Goal: Transaction & Acquisition: Download file/media

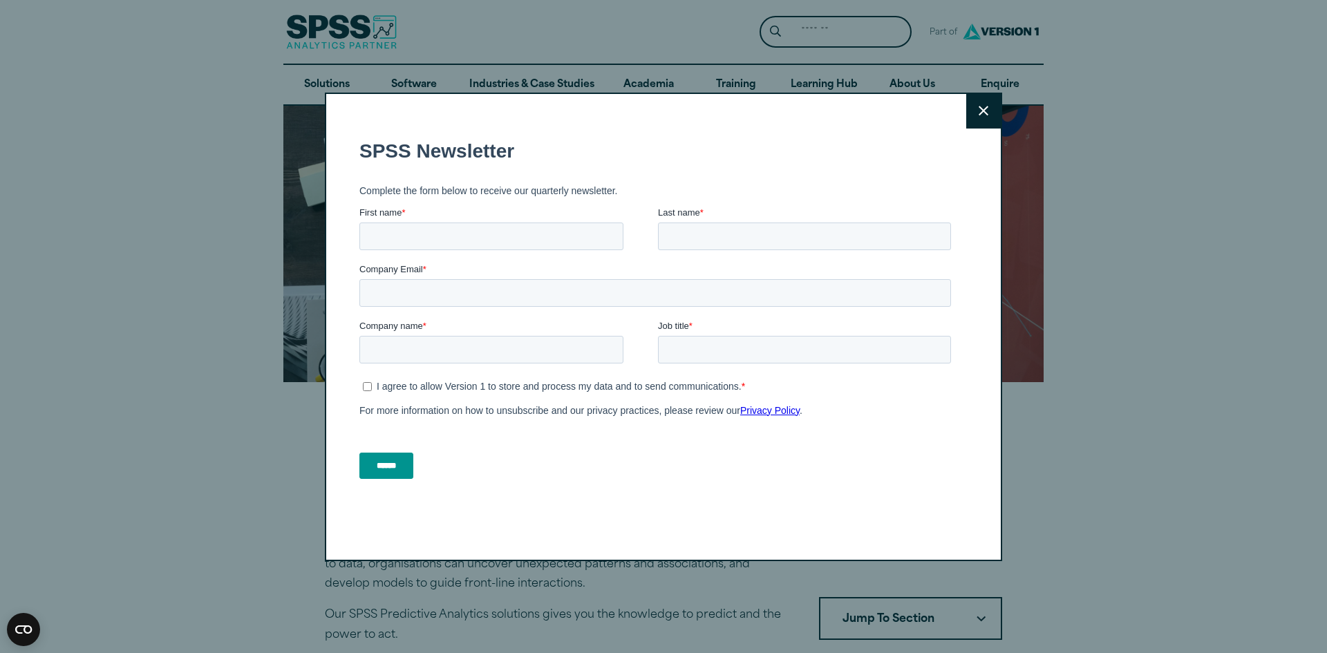
click at [988, 111] on icon at bounding box center [984, 111] width 10 height 10
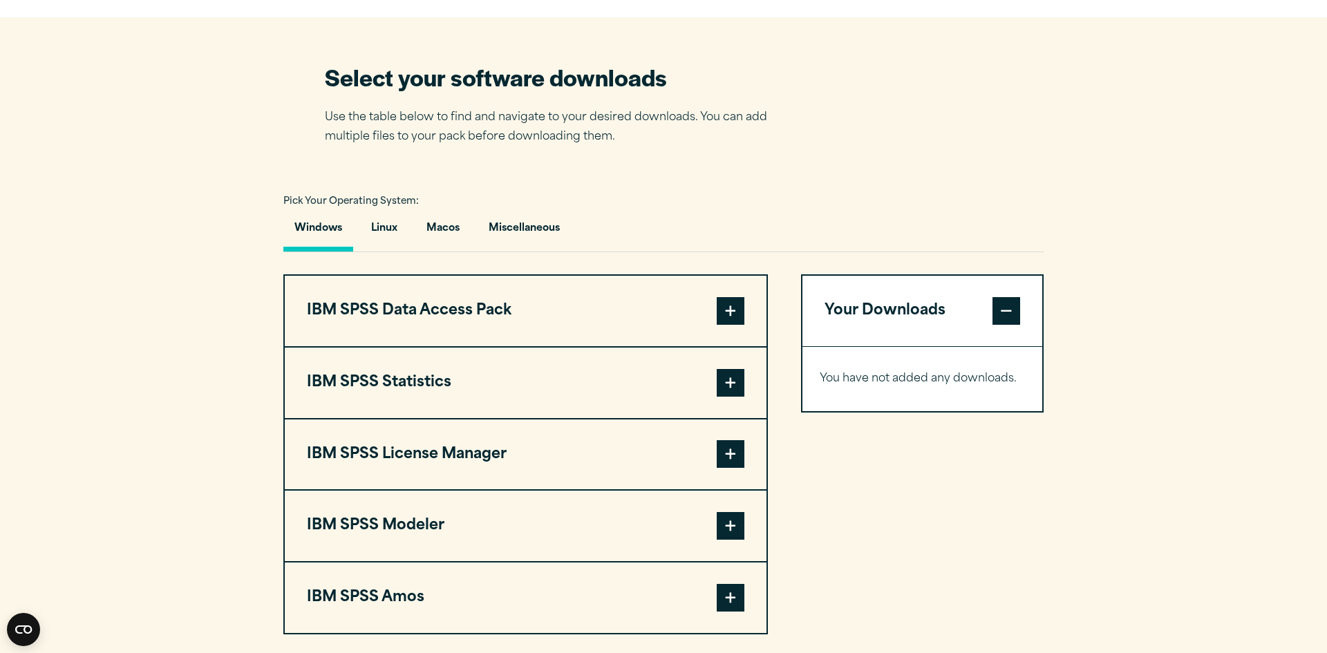
scroll to position [940, 0]
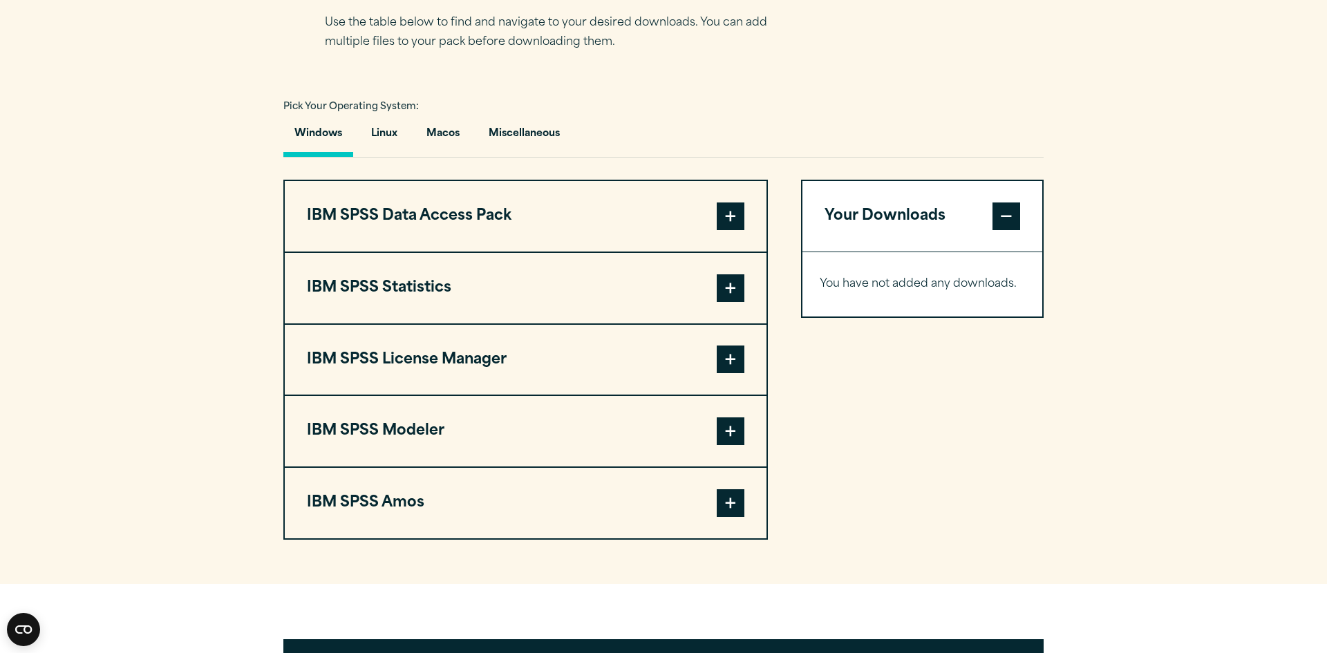
click at [397, 310] on button "IBM SPSS Statistics" at bounding box center [526, 288] width 482 height 71
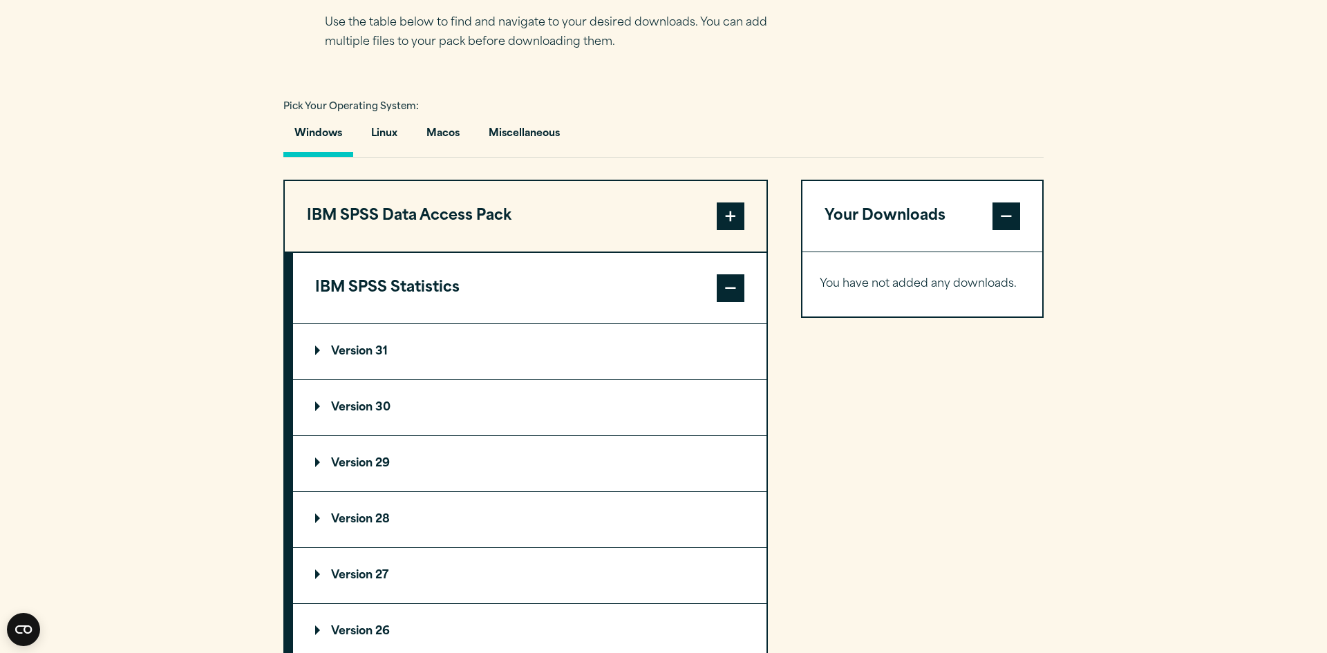
click at [366, 349] on p "Version 31" at bounding box center [351, 351] width 73 height 11
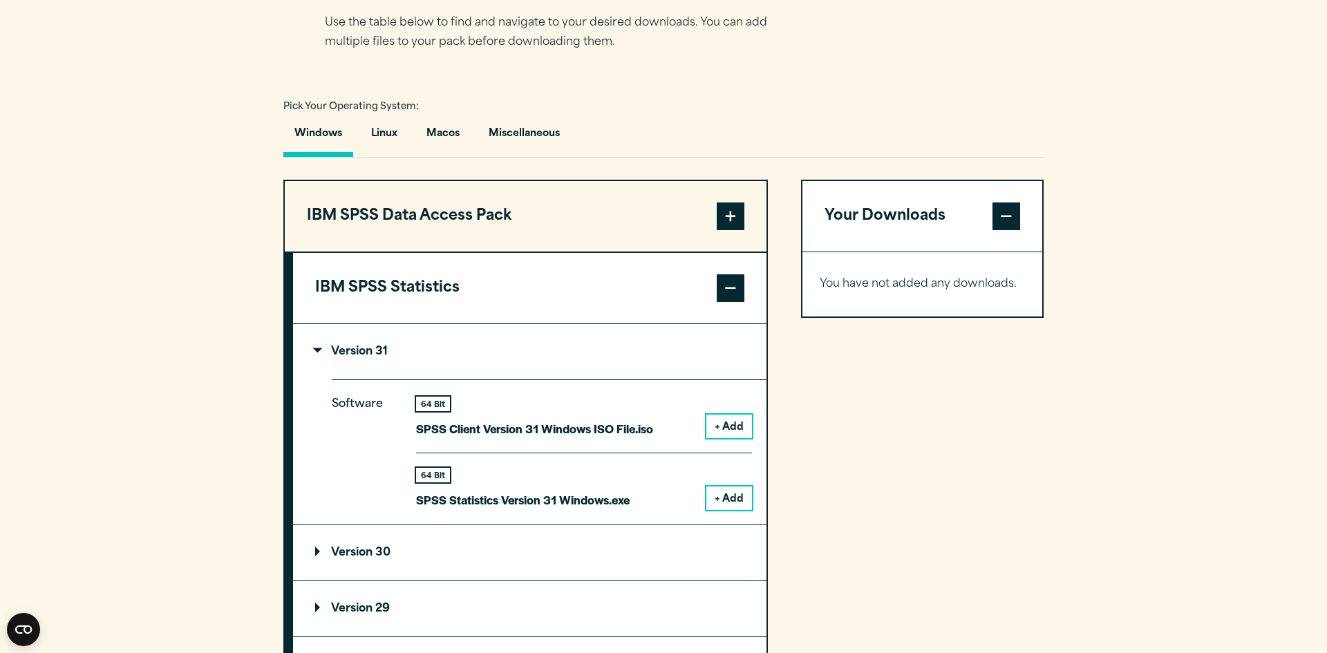
click at [729, 494] on button "+ Add" at bounding box center [729, 499] width 46 height 24
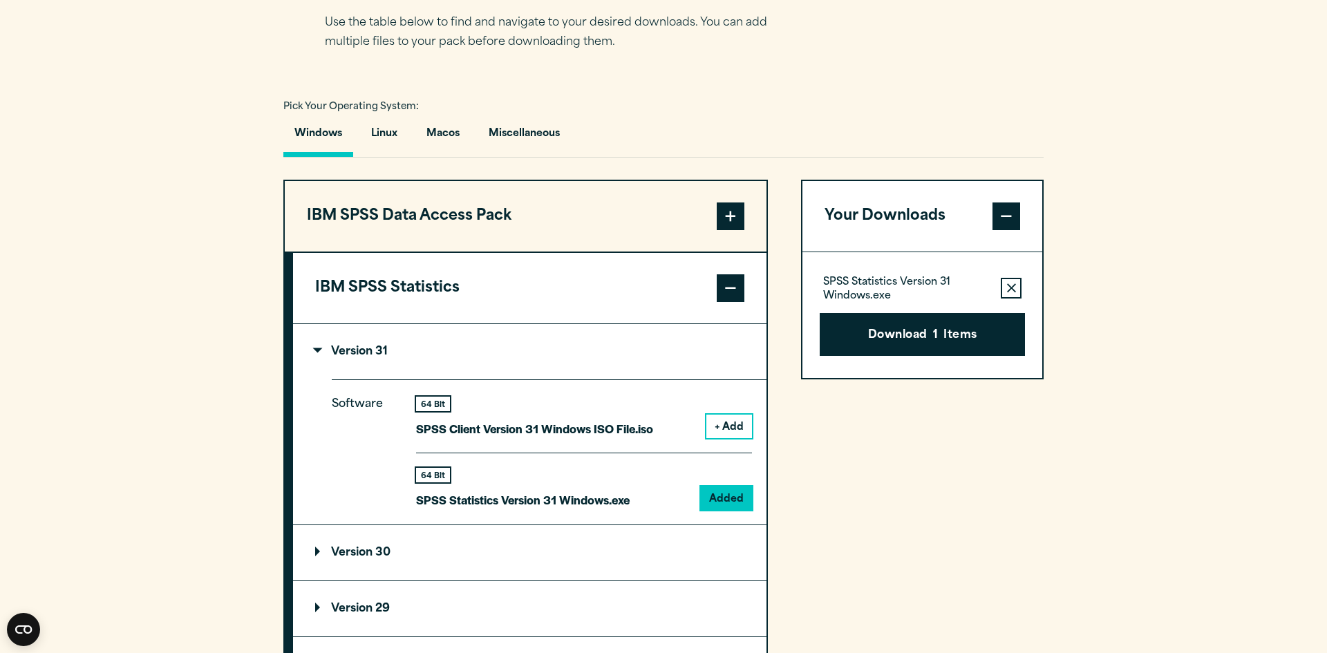
click at [730, 431] on button "+ Add" at bounding box center [729, 427] width 46 height 24
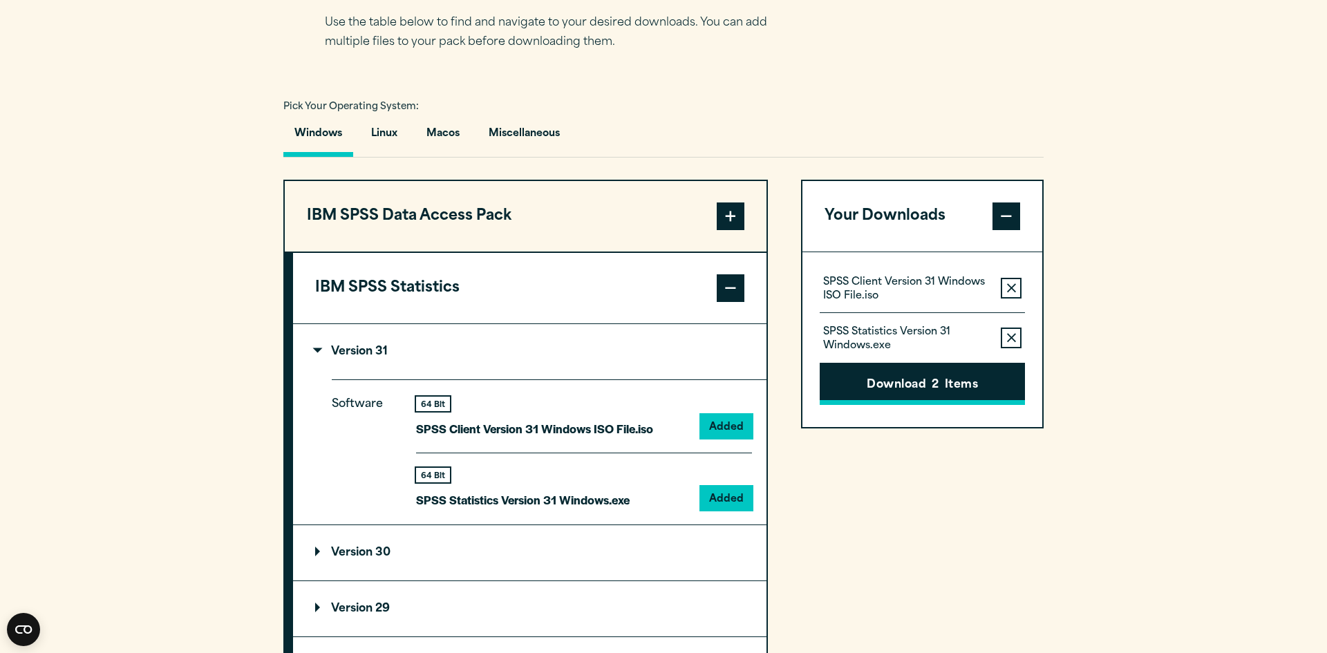
click at [922, 378] on button "Download 2 Items" at bounding box center [922, 384] width 205 height 43
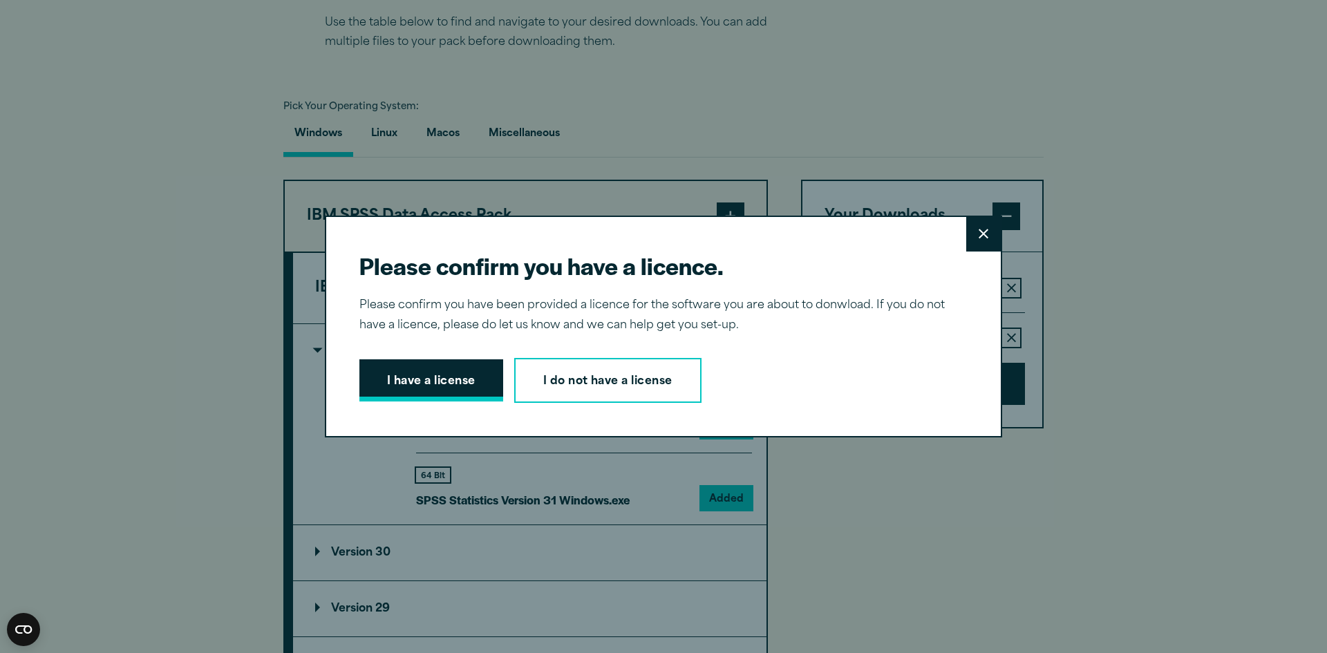
click at [411, 389] on button "I have a license" at bounding box center [431, 380] width 144 height 43
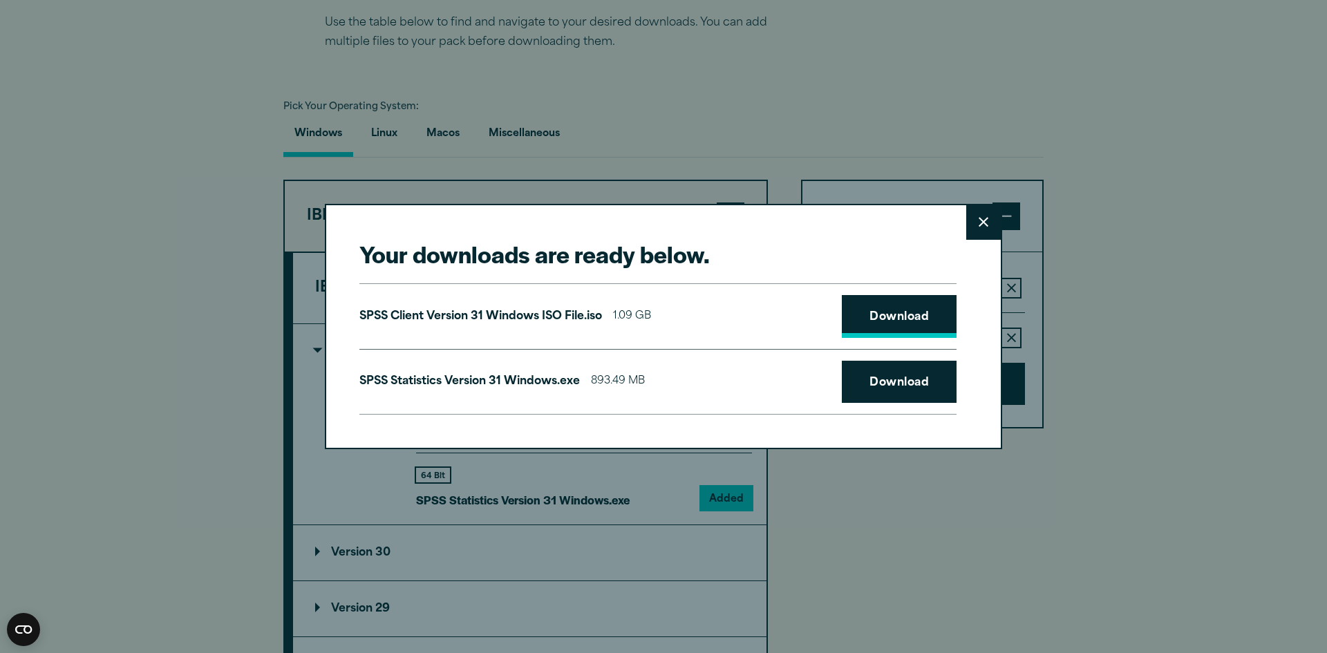
click at [890, 313] on link "Download" at bounding box center [899, 316] width 115 height 43
click at [892, 399] on link "Download" at bounding box center [899, 382] width 115 height 43
click at [980, 218] on icon at bounding box center [984, 222] width 10 height 10
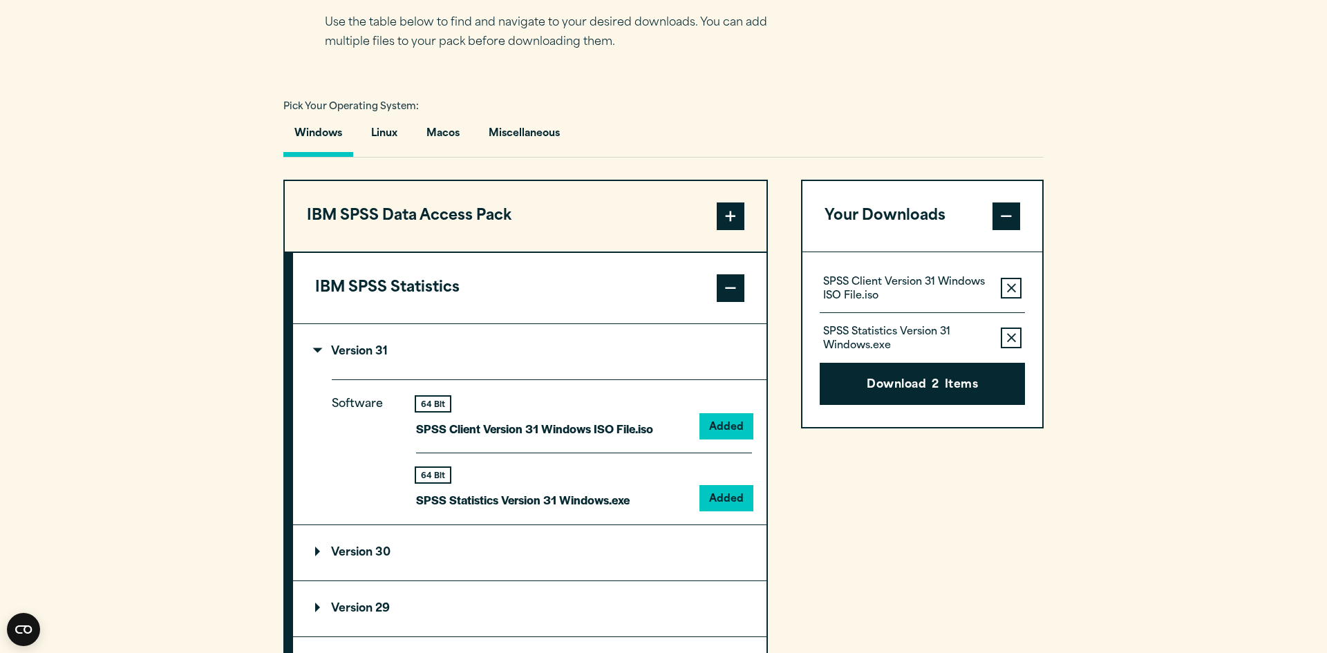
click at [565, 346] on summary "Version 31" at bounding box center [530, 351] width 474 height 55
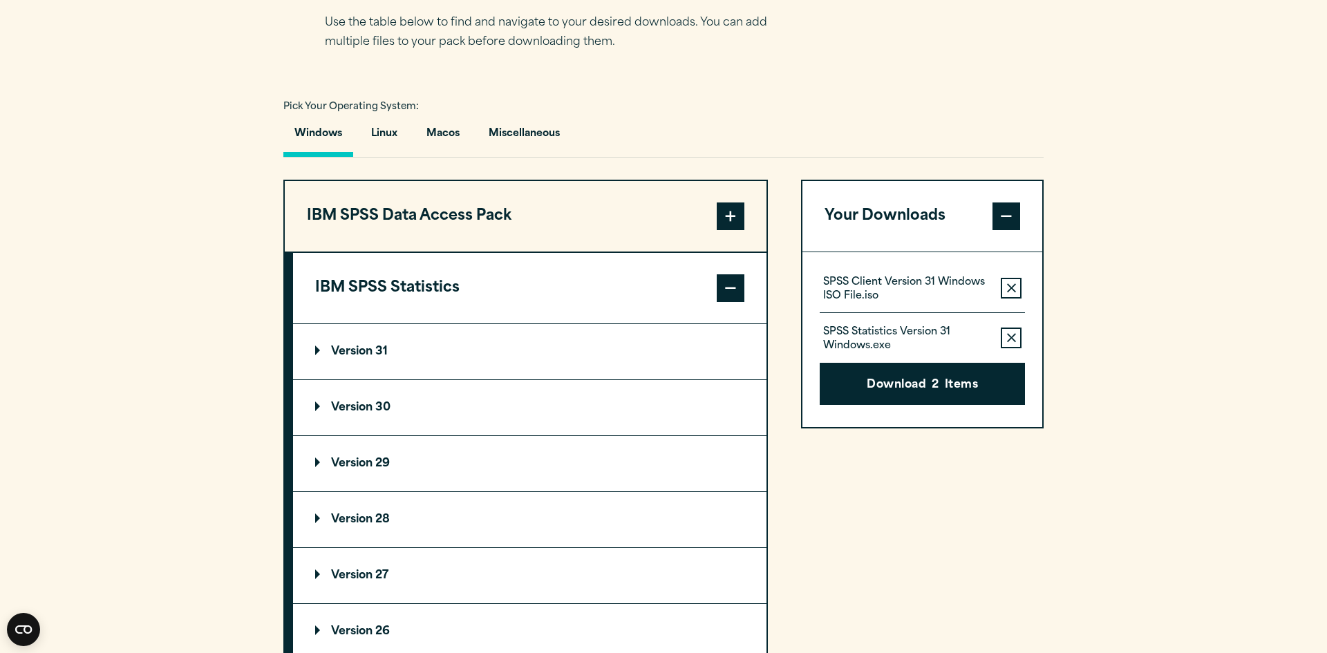
click at [965, 563] on div "Your Downloads SPSS Client Version 31 Windows ISO File.iso Remove this item fro…" at bounding box center [922, 528] width 243 height 697
click at [380, 129] on button "Linux" at bounding box center [384, 137] width 48 height 39
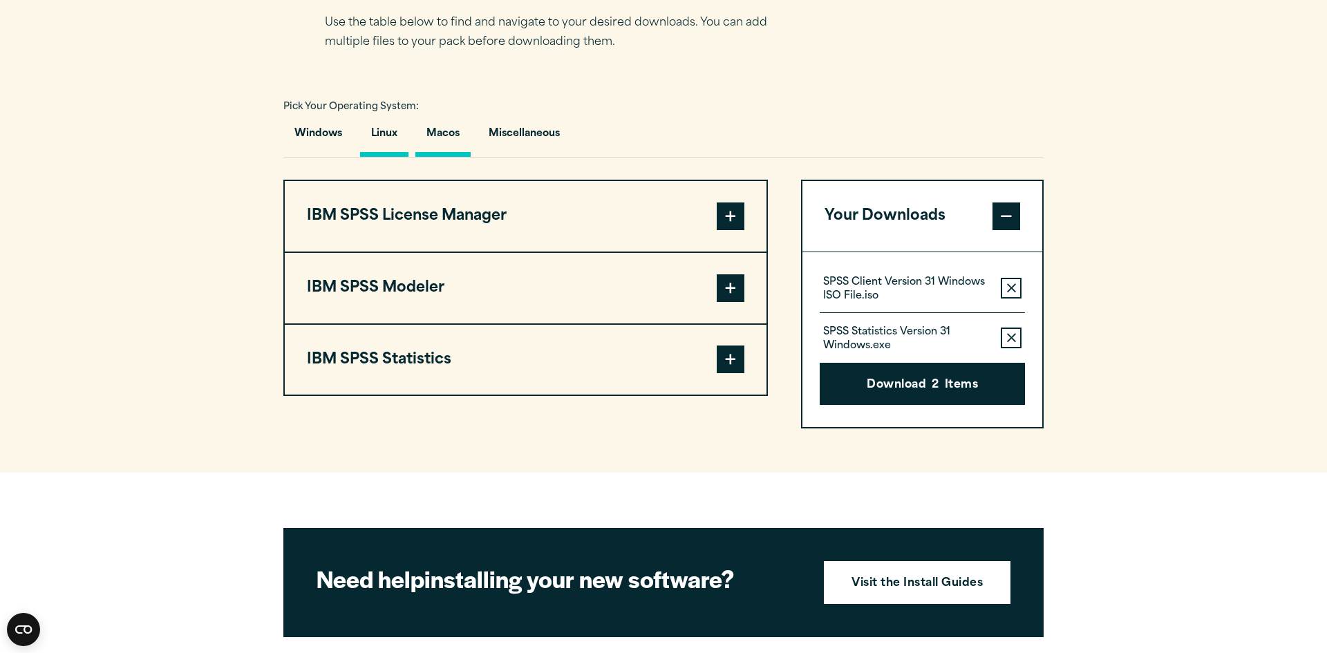
click at [422, 133] on button "Macos" at bounding box center [442, 137] width 55 height 39
click at [430, 134] on button "Macos" at bounding box center [442, 137] width 55 height 39
click at [506, 131] on button "Miscellaneous" at bounding box center [524, 137] width 93 height 39
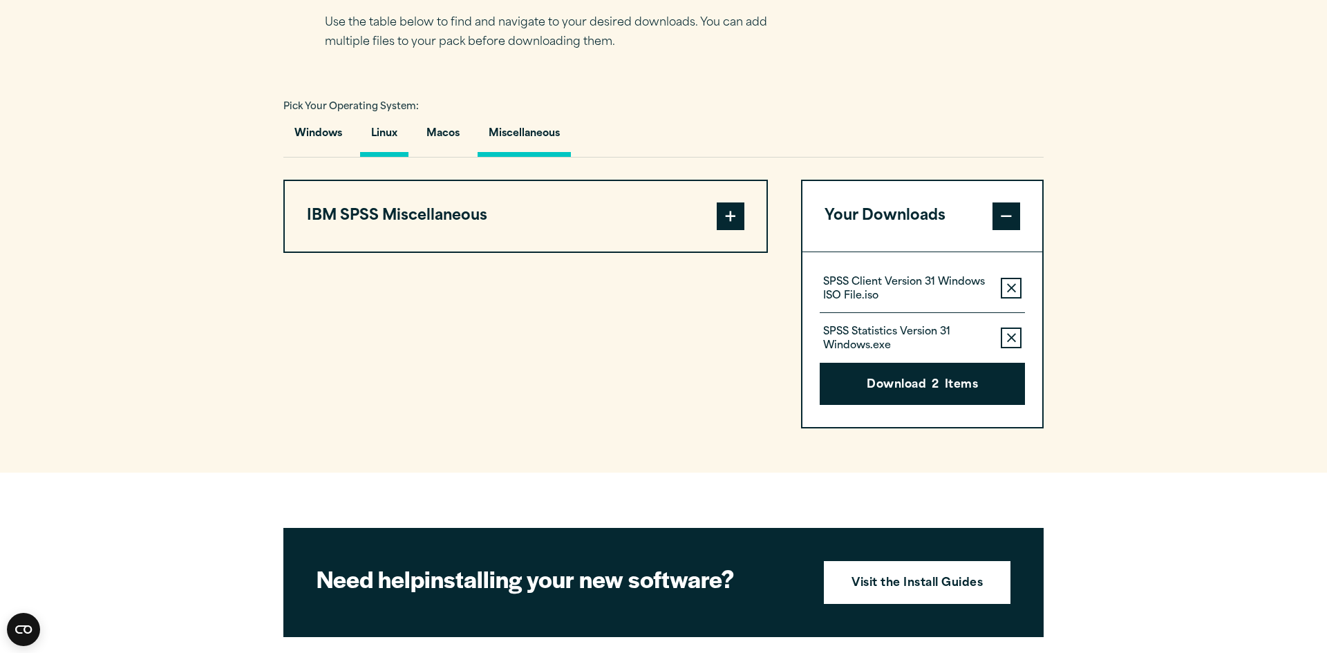
click at [380, 127] on button "Linux" at bounding box center [384, 137] width 48 height 39
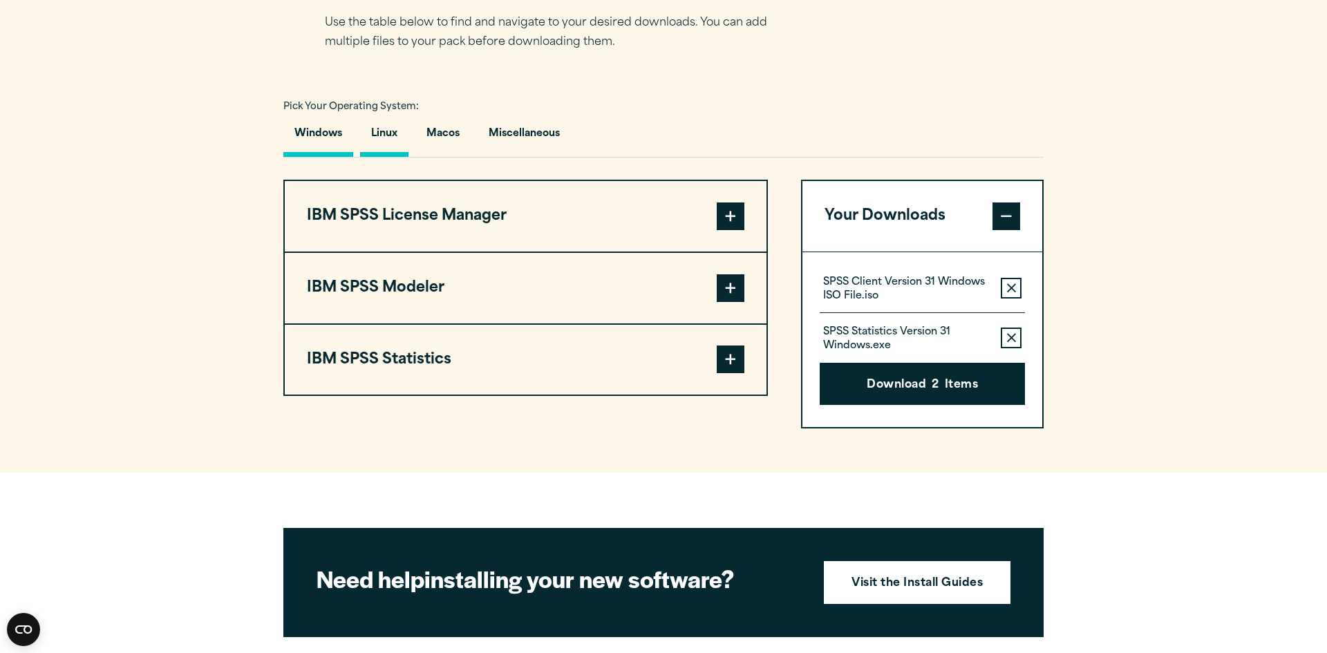
click at [297, 156] on button "Windows" at bounding box center [318, 137] width 70 height 39
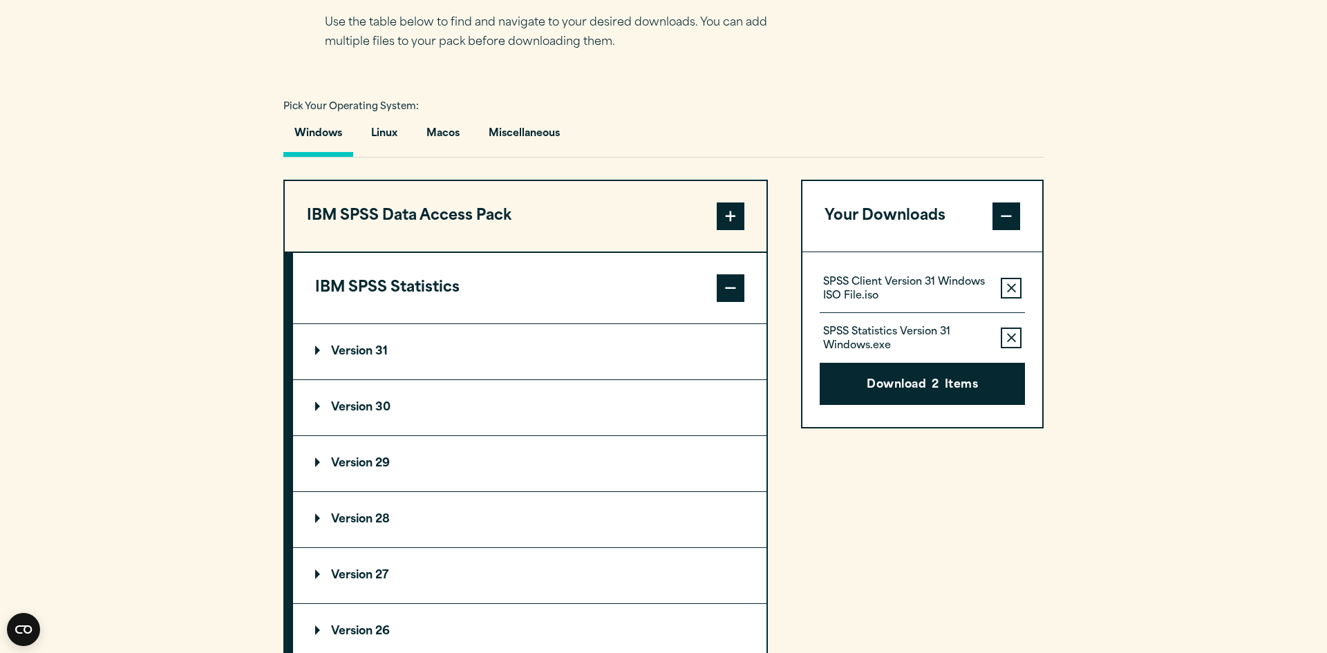
click at [679, 208] on button "IBM SPSS Data Access Pack" at bounding box center [526, 216] width 482 height 71
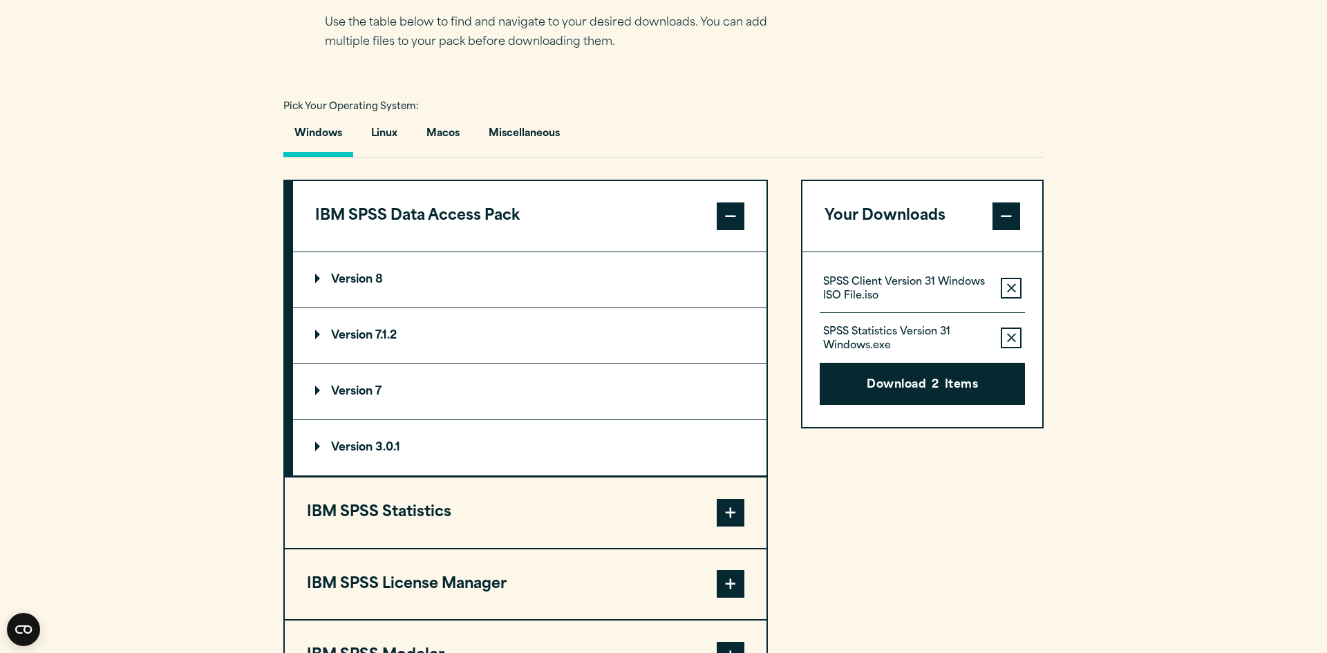
click at [679, 208] on button "IBM SPSS Data Access Pack" at bounding box center [530, 216] width 474 height 71
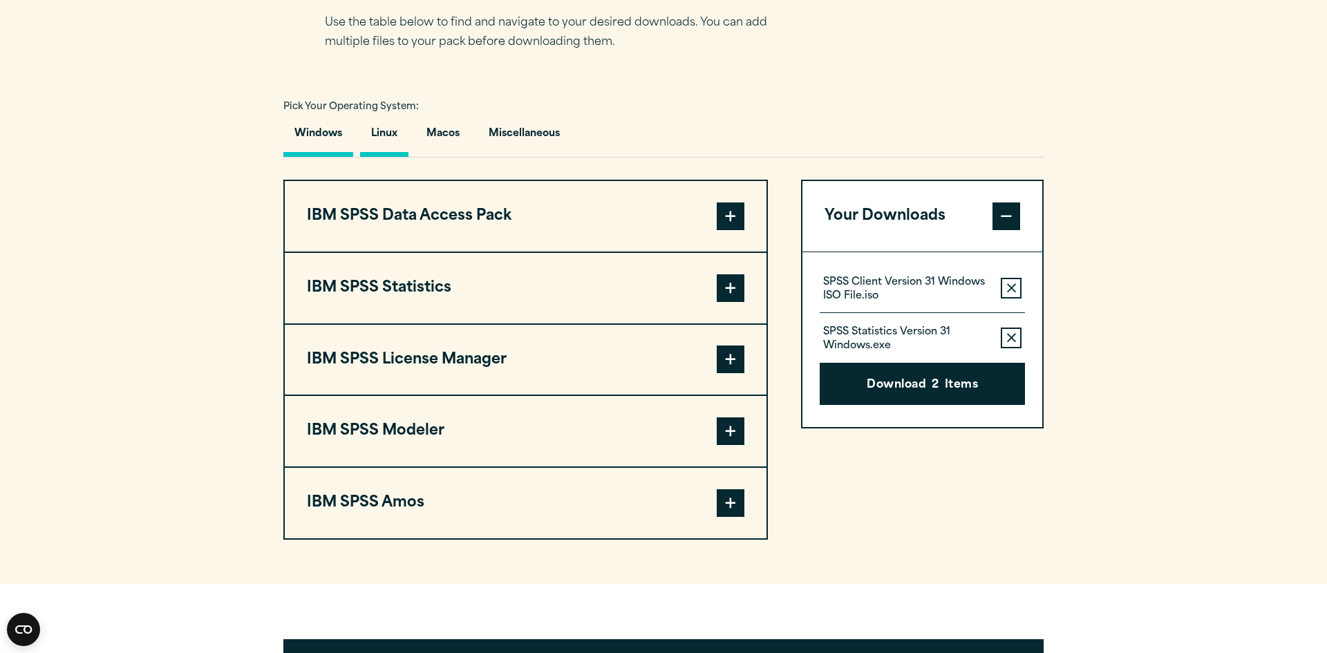
click at [374, 133] on button "Linux" at bounding box center [384, 137] width 48 height 39
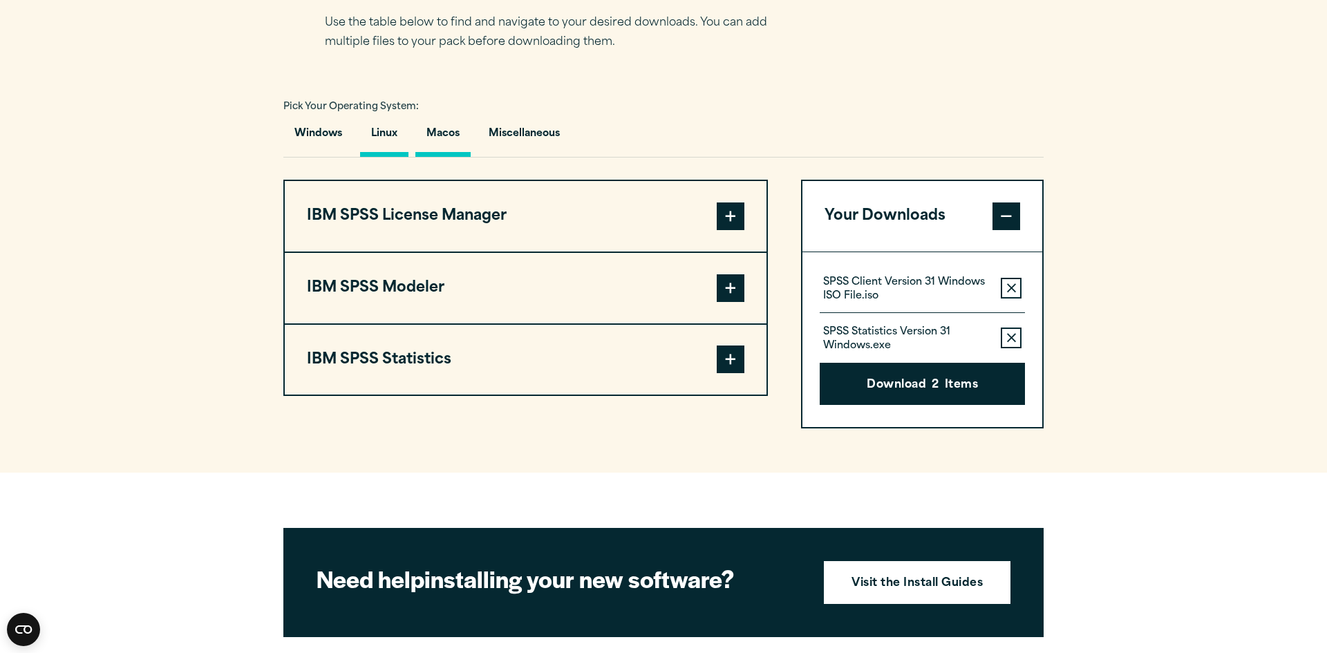
click at [442, 135] on button "Macos" at bounding box center [442, 137] width 55 height 39
click at [391, 127] on button "Linux" at bounding box center [384, 137] width 48 height 39
click at [516, 149] on button "Miscellaneous" at bounding box center [524, 137] width 93 height 39
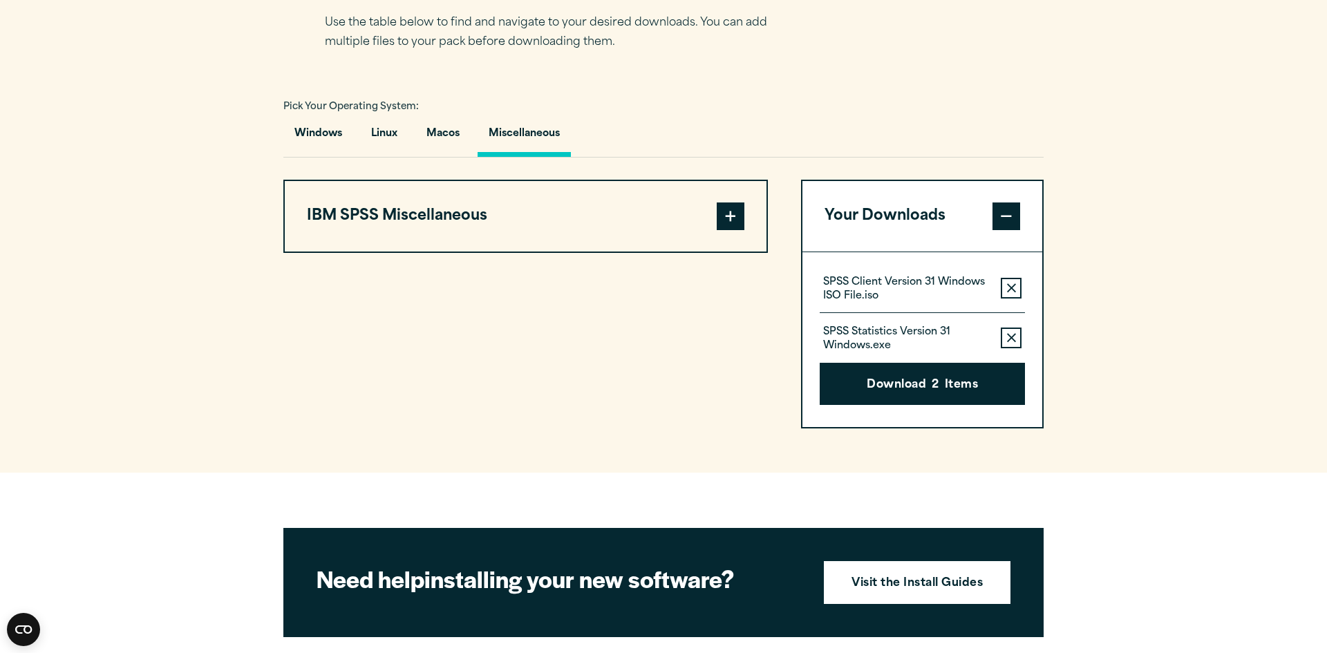
click at [579, 210] on button "IBM SPSS Miscellaneous" at bounding box center [526, 216] width 482 height 71
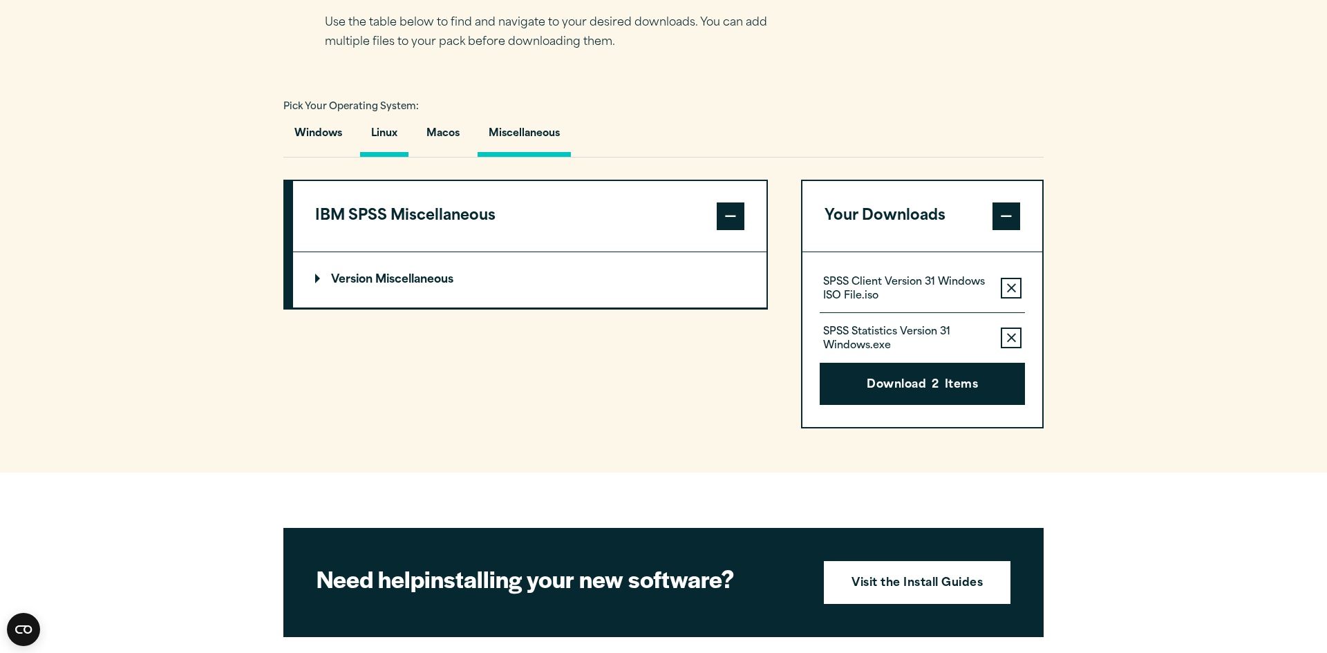
click at [375, 134] on button "Linux" at bounding box center [384, 137] width 48 height 39
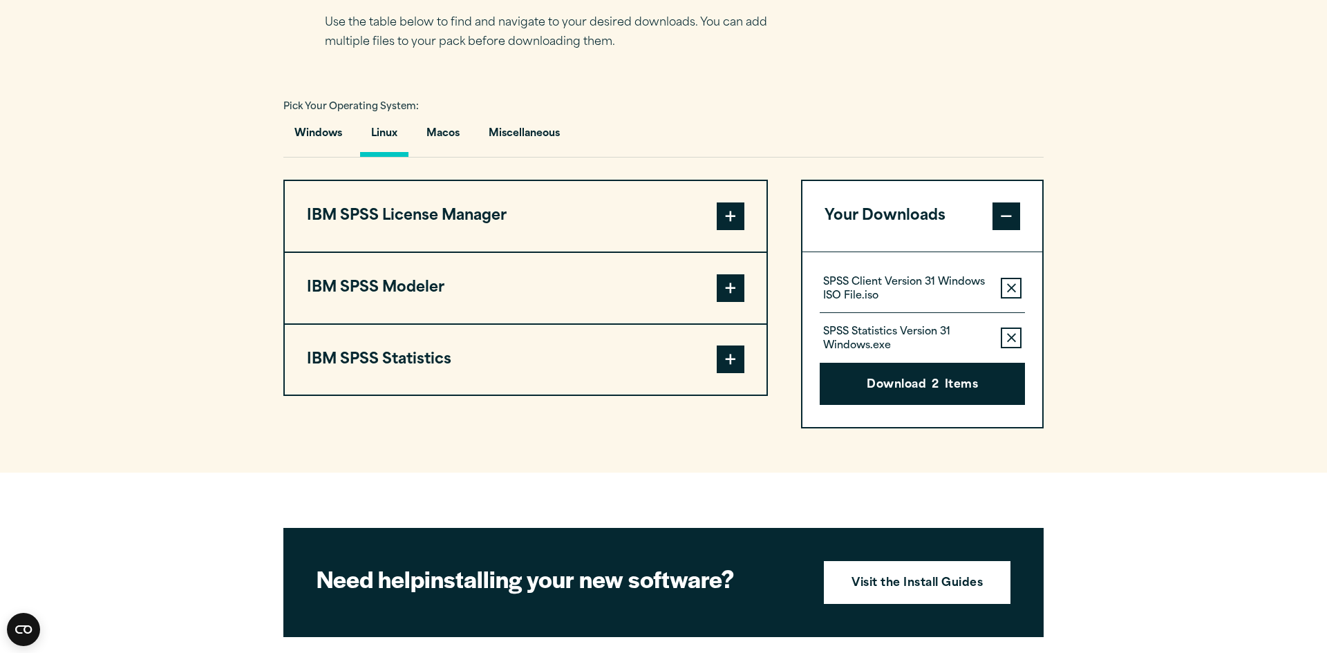
click at [503, 348] on button "IBM SPSS Statistics" at bounding box center [526, 360] width 482 height 71
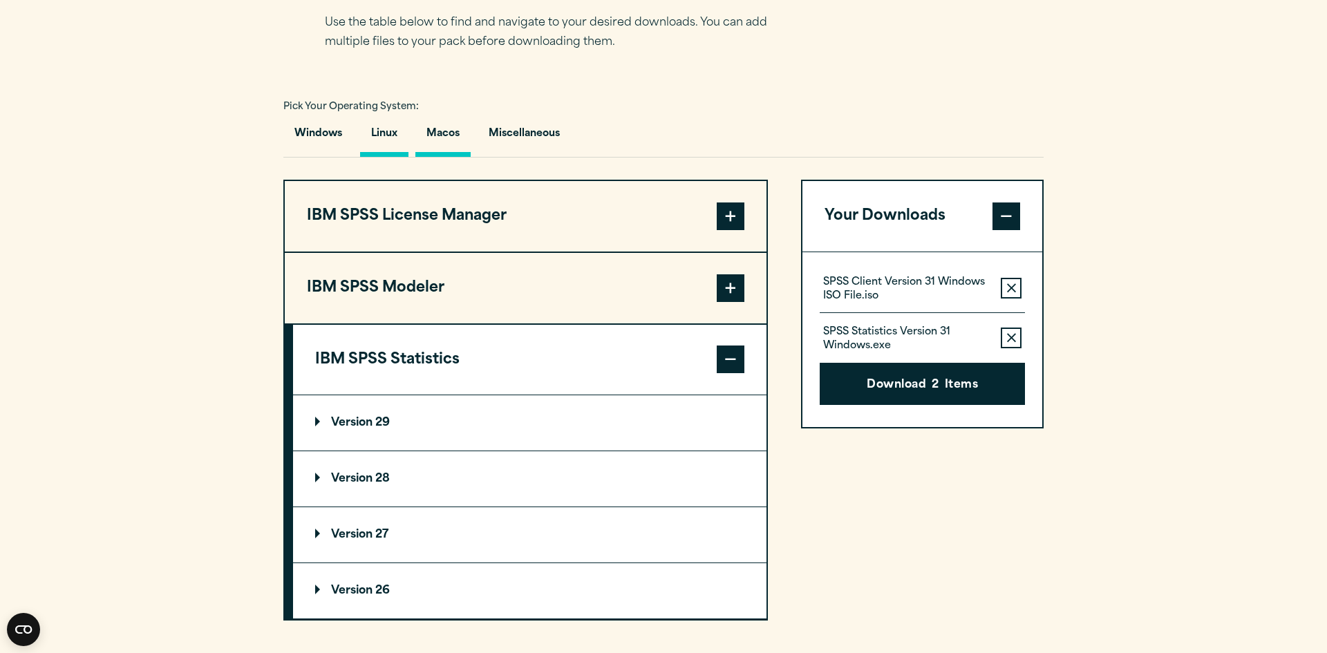
click at [424, 132] on button "Macos" at bounding box center [442, 137] width 55 height 39
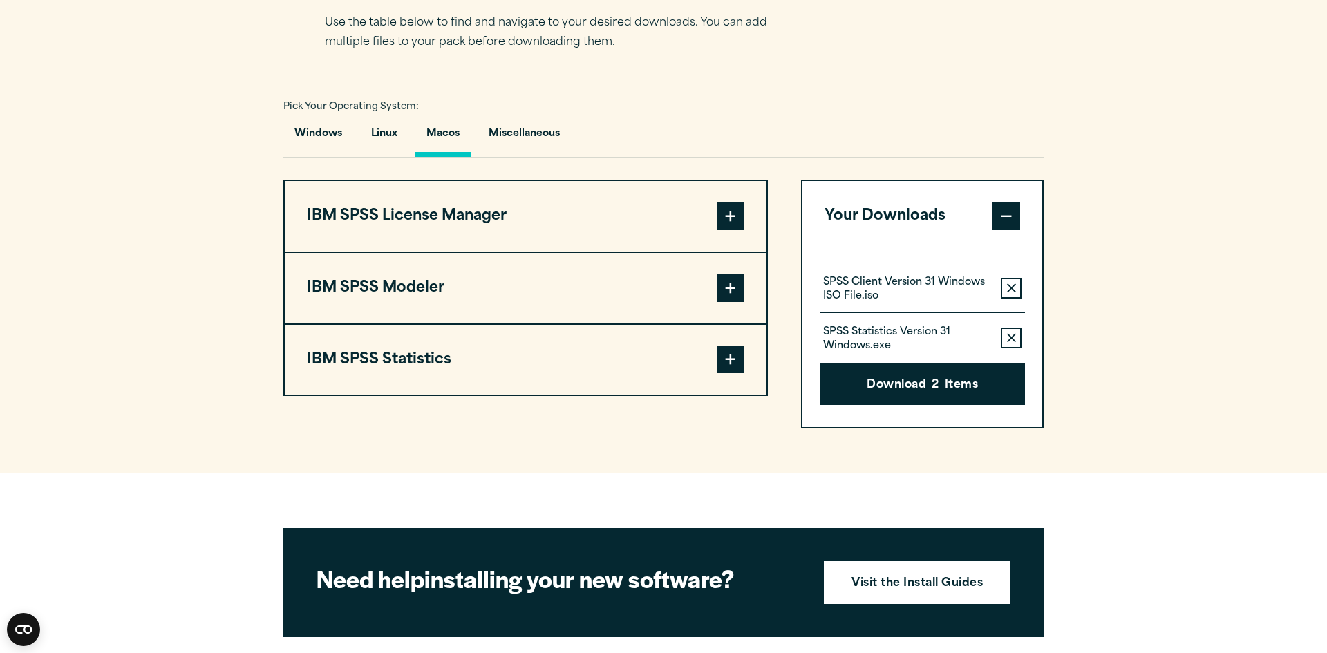
click at [459, 353] on button "IBM SPSS Statistics" at bounding box center [526, 360] width 482 height 71
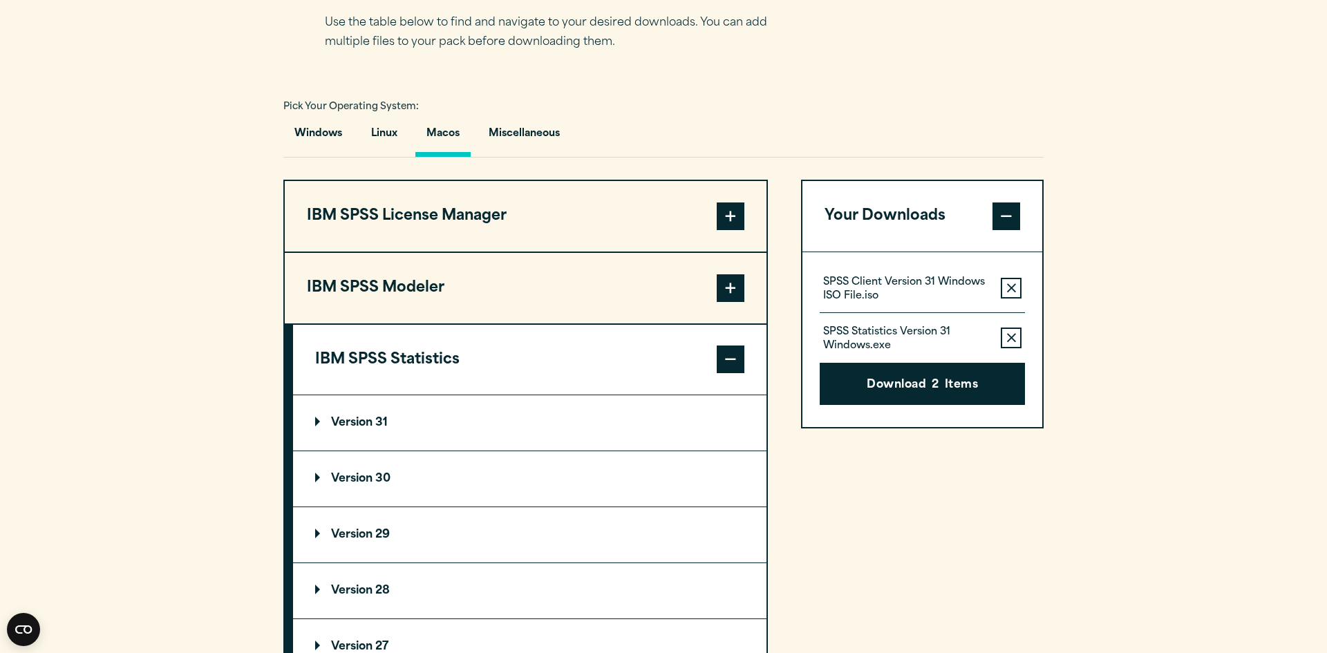
click at [458, 391] on button "IBM SPSS Statistics" at bounding box center [530, 360] width 474 height 71
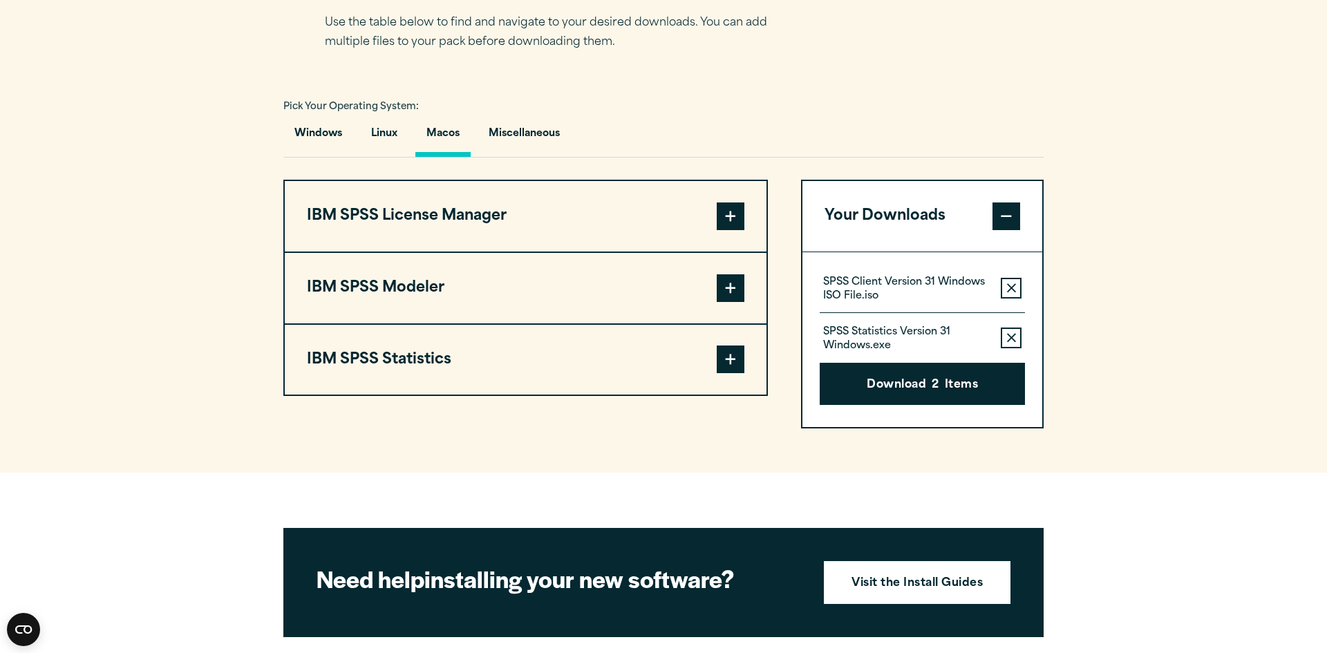
click at [458, 391] on button "IBM SPSS Statistics" at bounding box center [526, 360] width 482 height 71
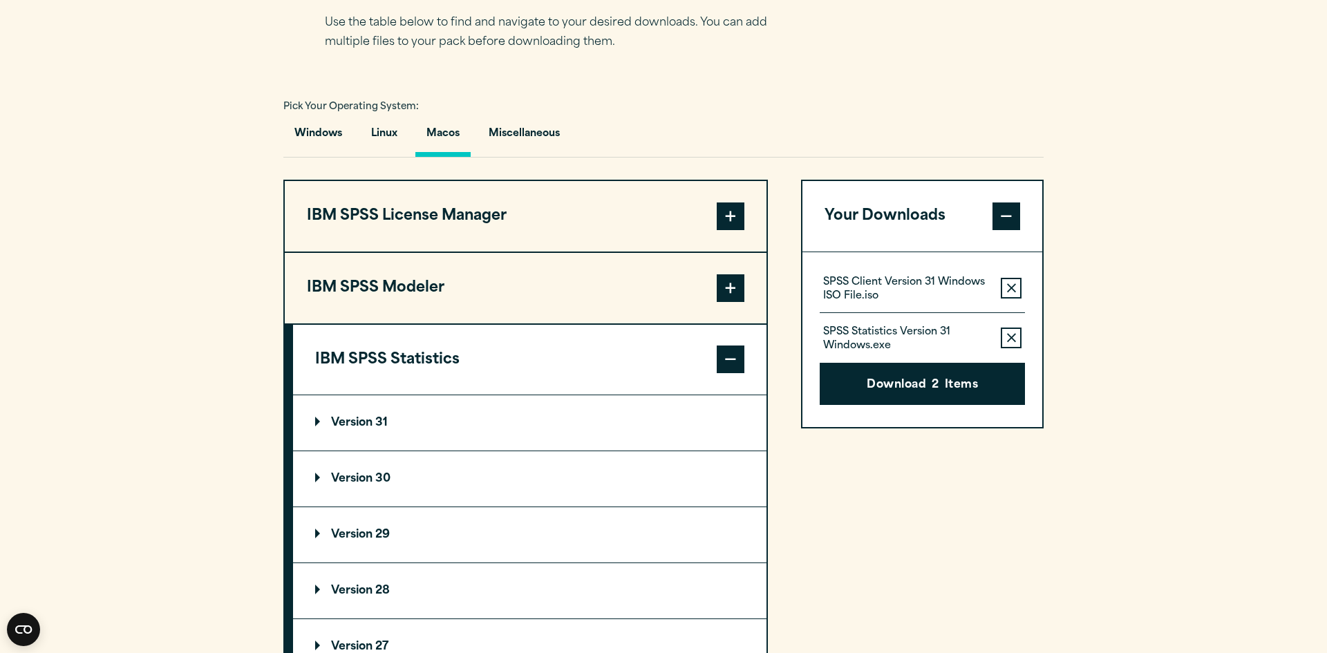
click at [458, 406] on summary "Version 31" at bounding box center [530, 422] width 474 height 55
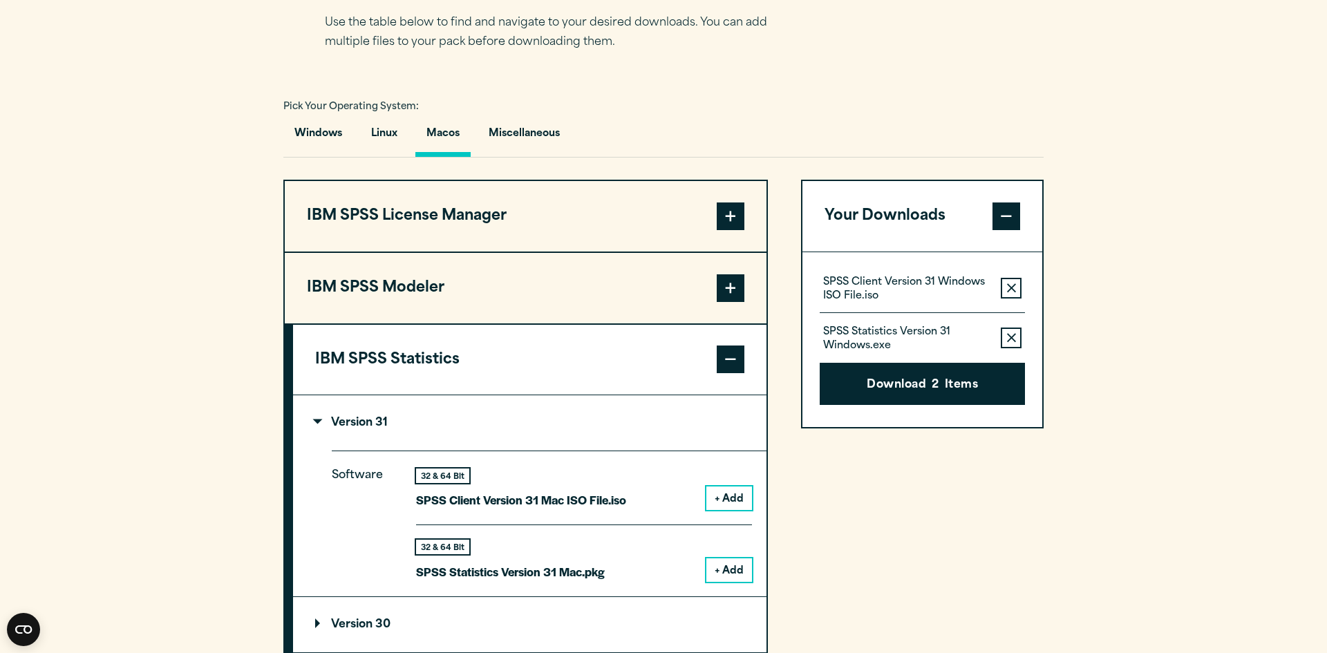
click at [727, 573] on button "+ Add" at bounding box center [729, 571] width 46 height 24
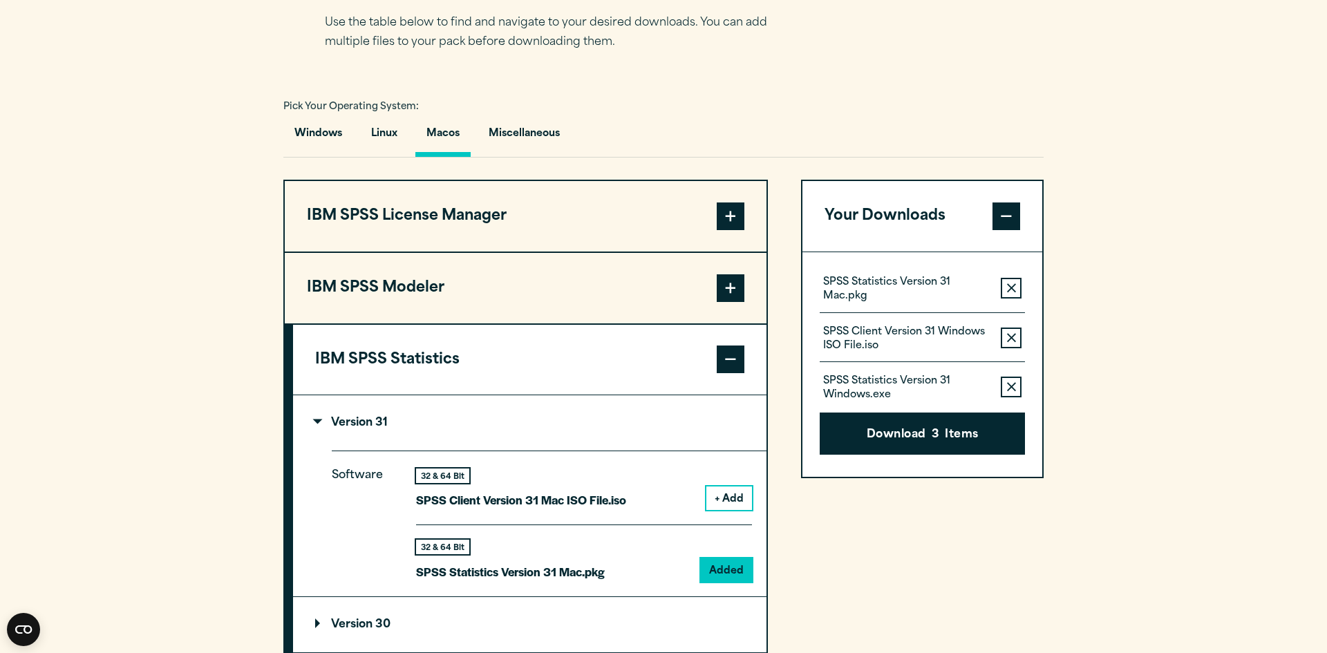
click at [1009, 335] on icon "button" at bounding box center [1011, 338] width 9 height 10
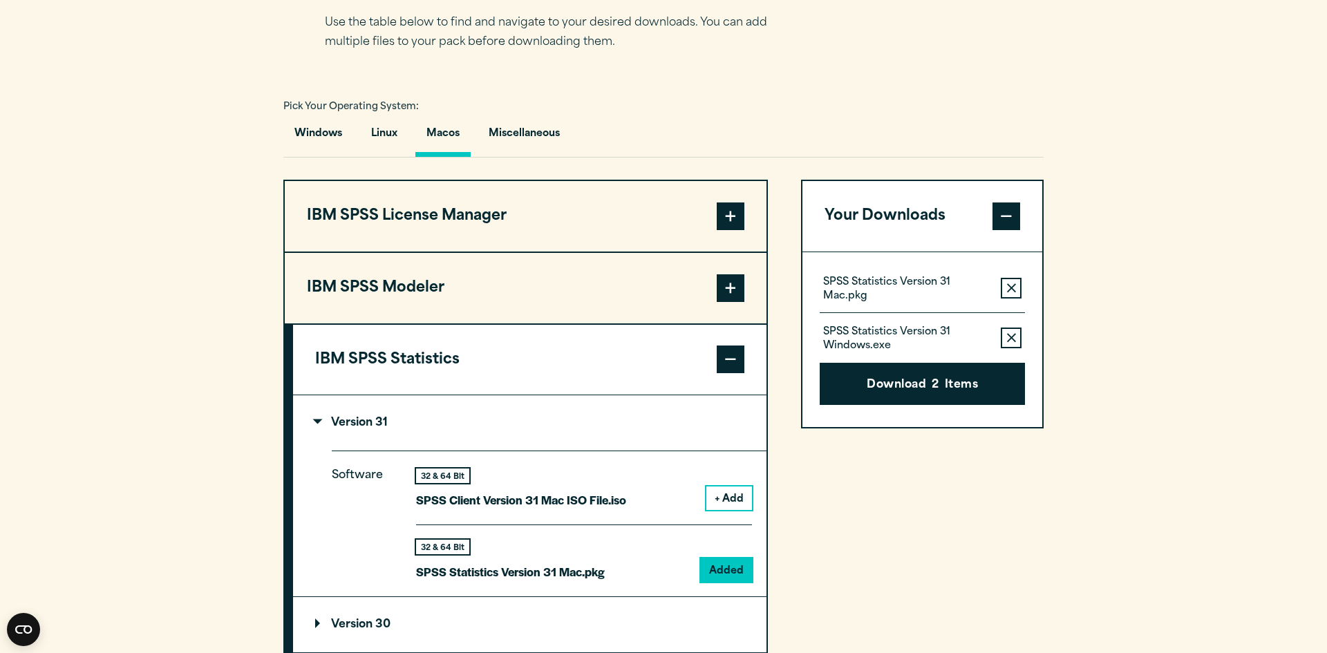
click at [1009, 335] on icon "button" at bounding box center [1011, 338] width 9 height 10
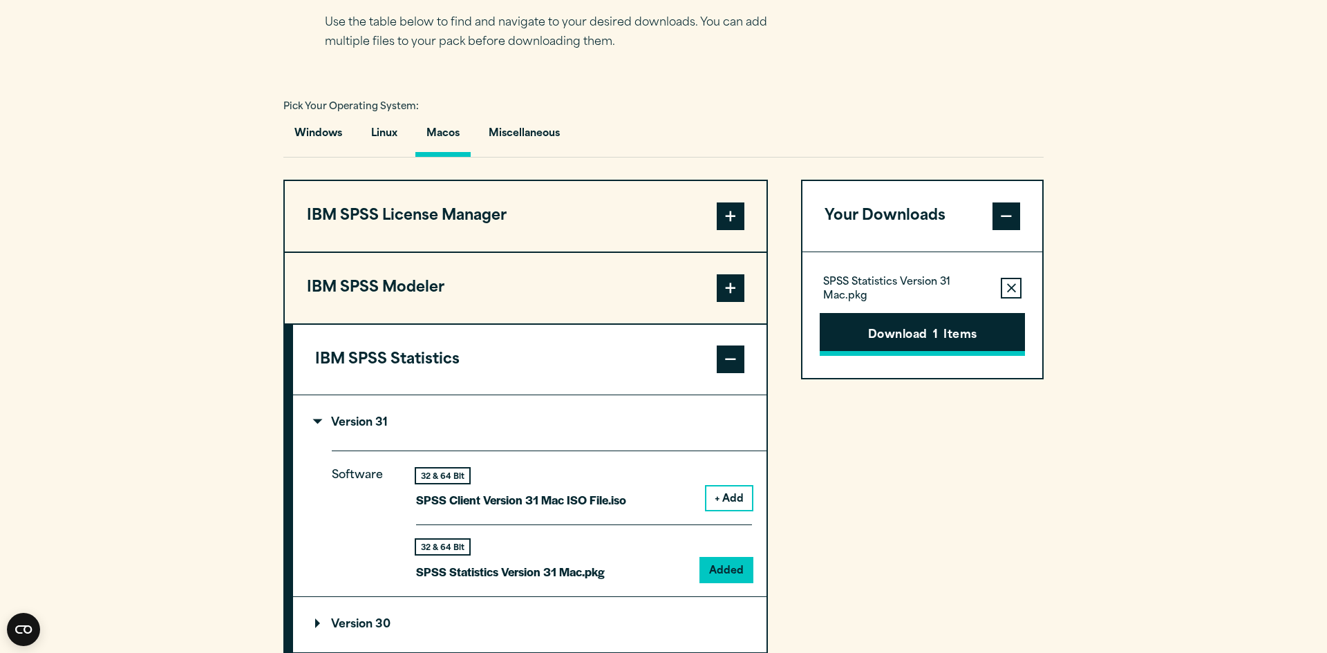
click at [989, 330] on button "Download 1 Items" at bounding box center [922, 334] width 205 height 43
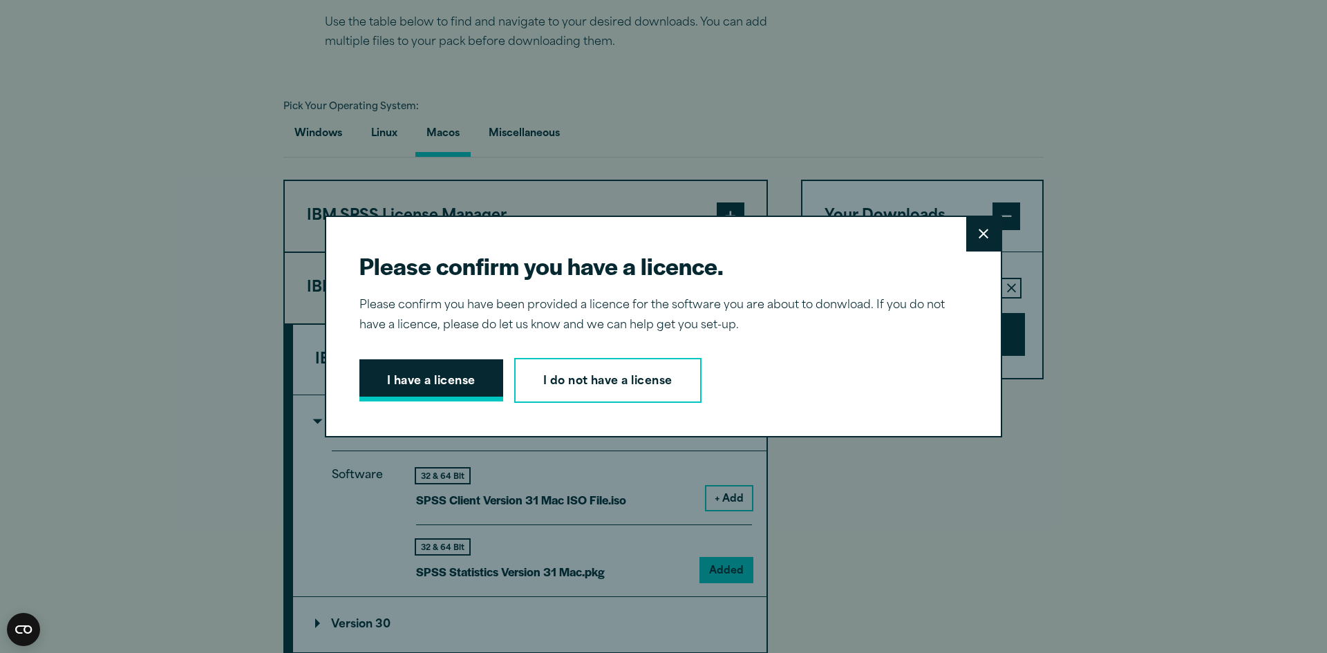
click at [400, 369] on button "I have a license" at bounding box center [431, 380] width 144 height 43
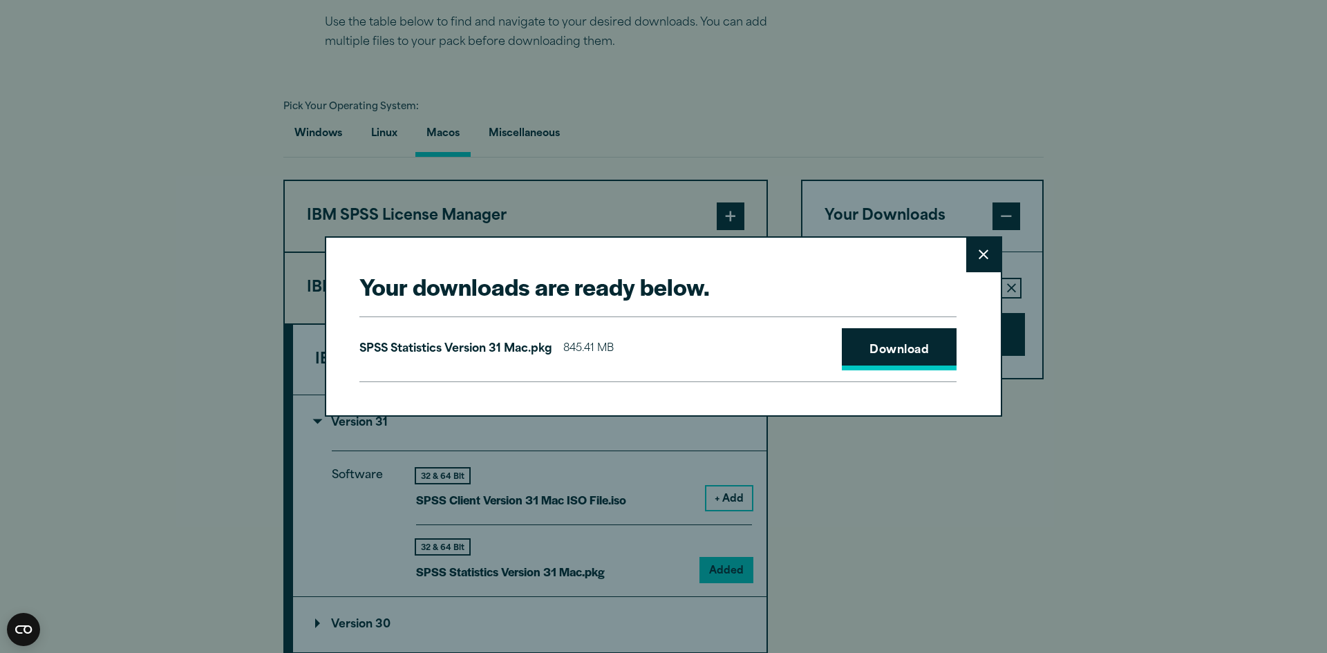
click at [867, 362] on link "Download" at bounding box center [899, 349] width 115 height 43
click at [966, 241] on button "Close" at bounding box center [983, 255] width 35 height 35
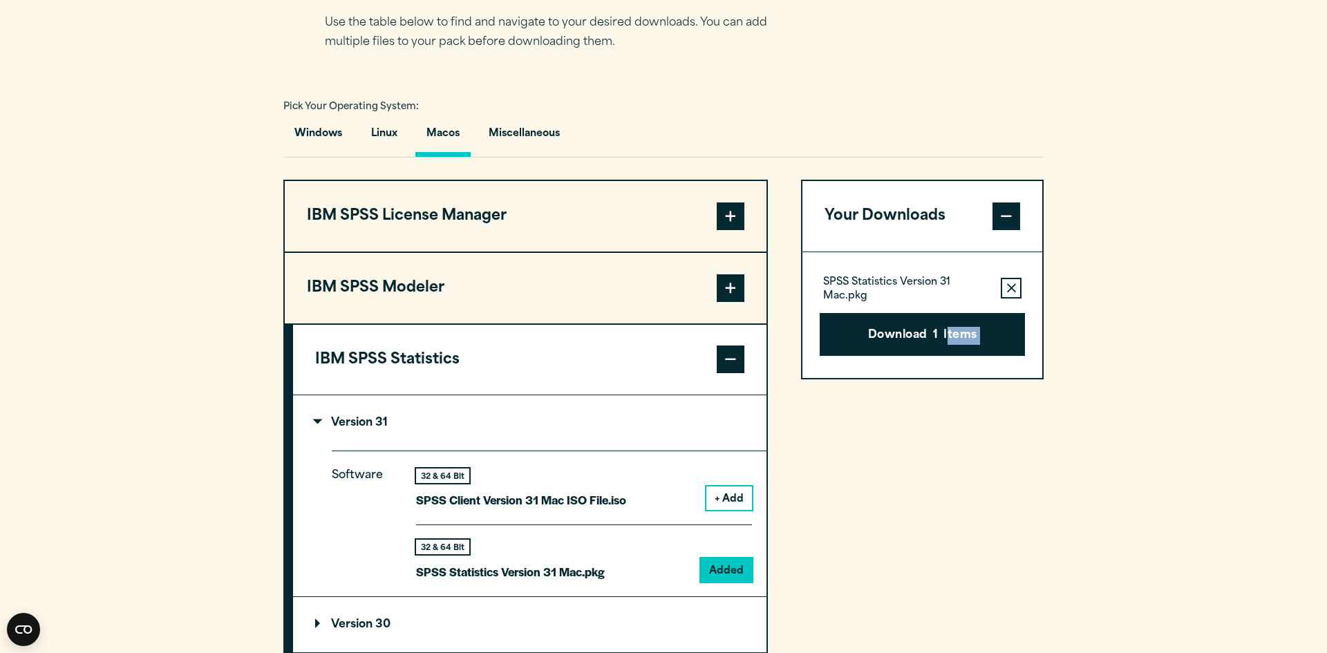
click at [1130, 588] on section "Select your software downloads Use the table below to find and navigate to your…" at bounding box center [663, 423] width 1327 height 1000
click at [1012, 285] on icon "button" at bounding box center [1011, 288] width 9 height 10
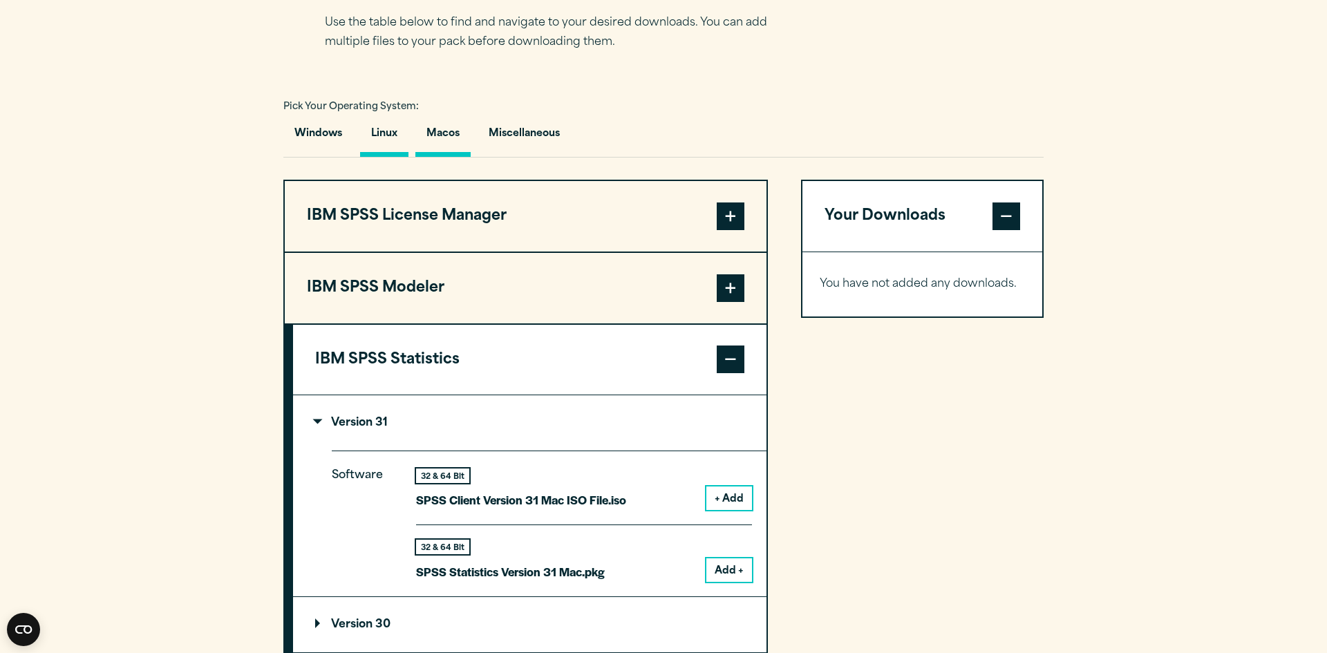
click at [386, 125] on button "Linux" at bounding box center [384, 137] width 48 height 39
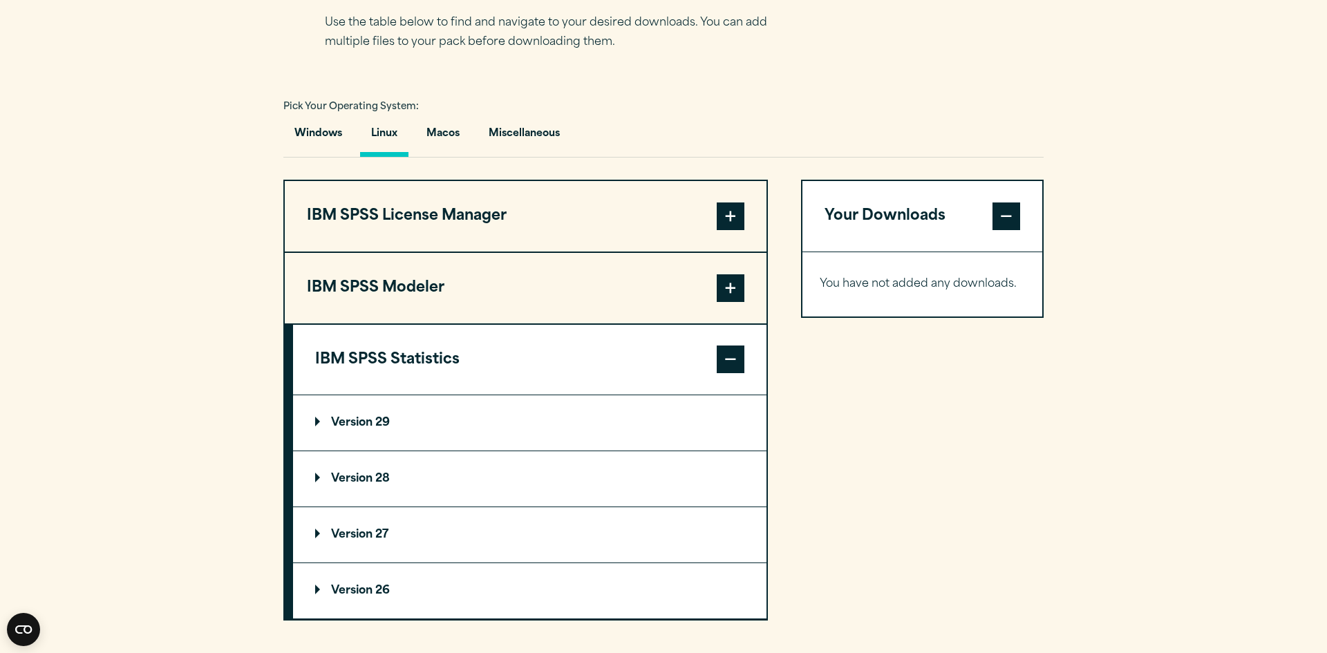
click at [421, 337] on button "IBM SPSS Statistics" at bounding box center [530, 360] width 474 height 71
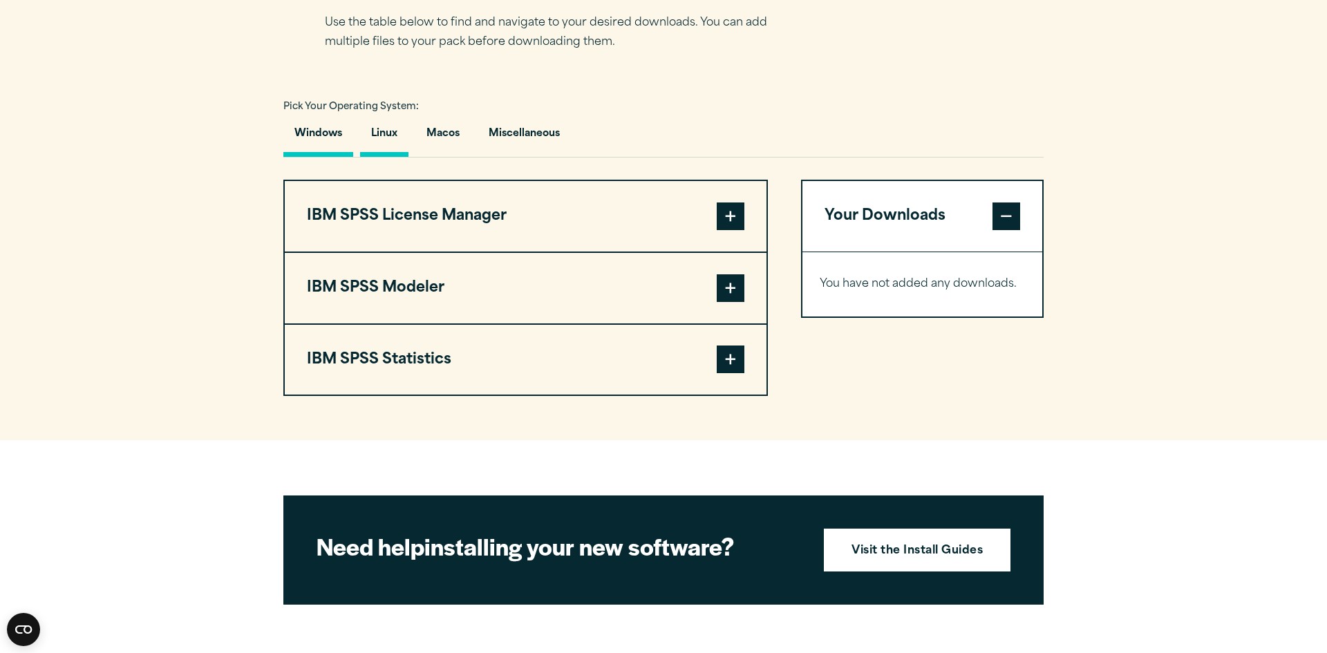
click at [311, 124] on button "Windows" at bounding box center [318, 137] width 70 height 39
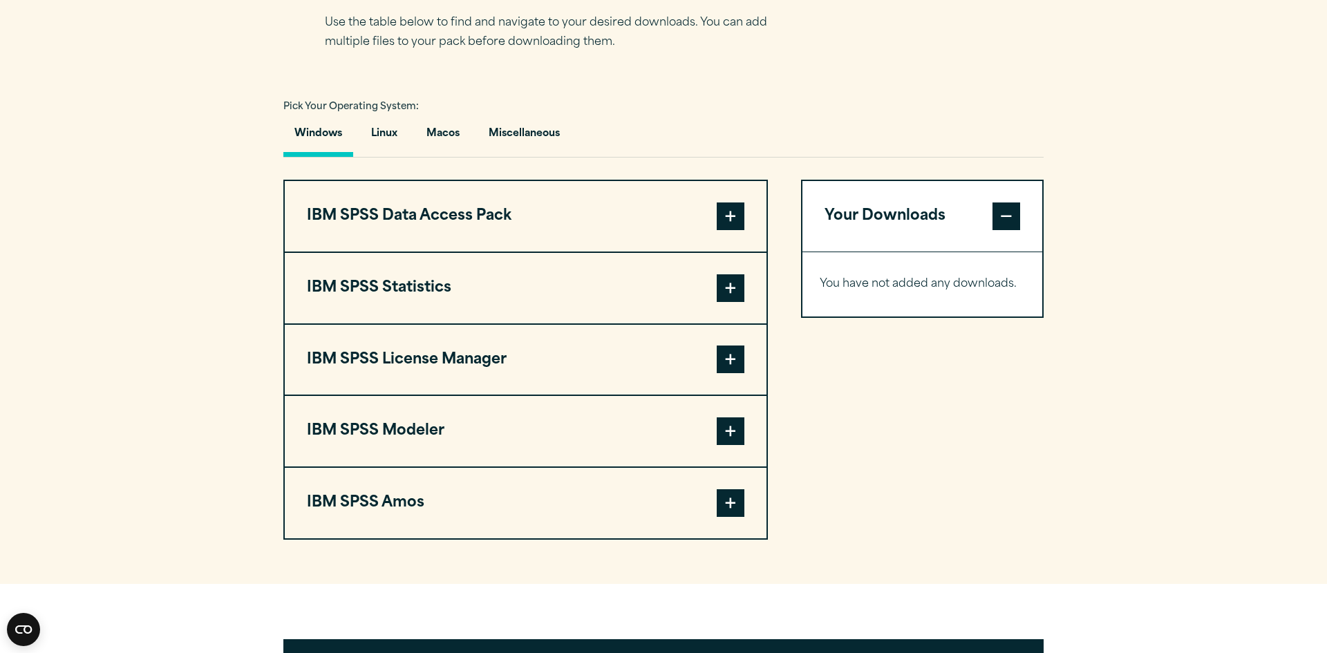
click at [717, 292] on span at bounding box center [731, 288] width 28 height 28
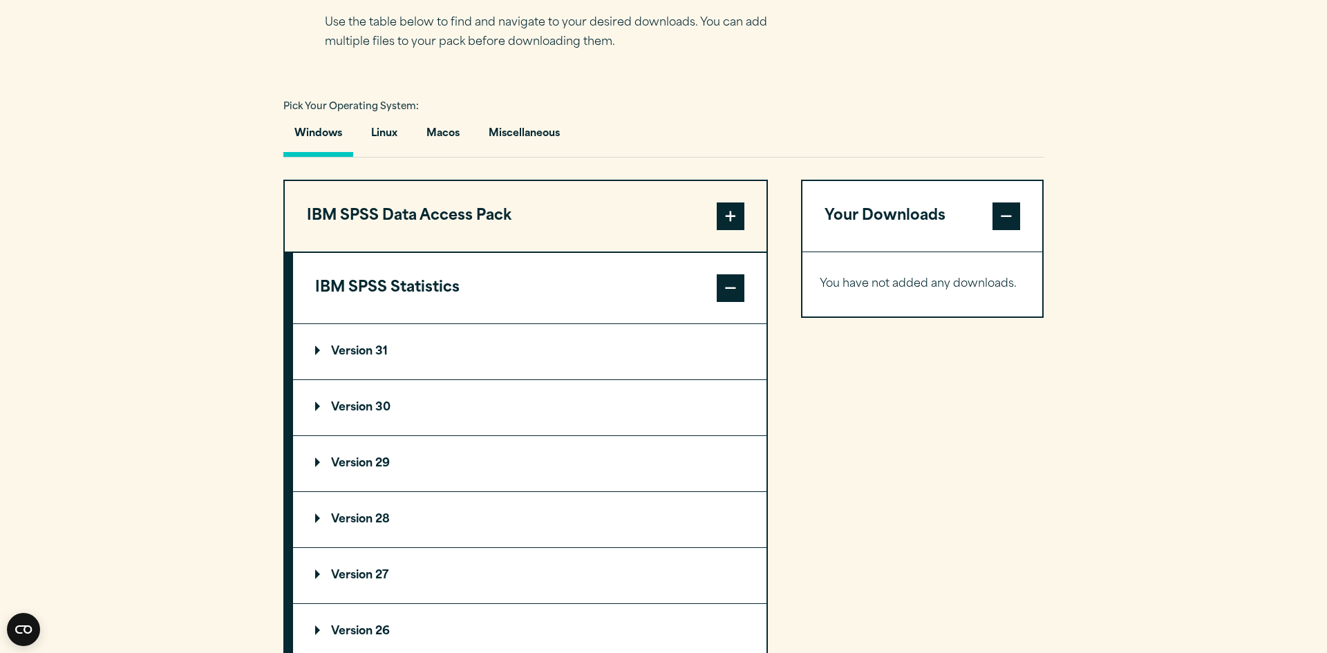
click at [476, 359] on summary "Version 31" at bounding box center [530, 351] width 474 height 55
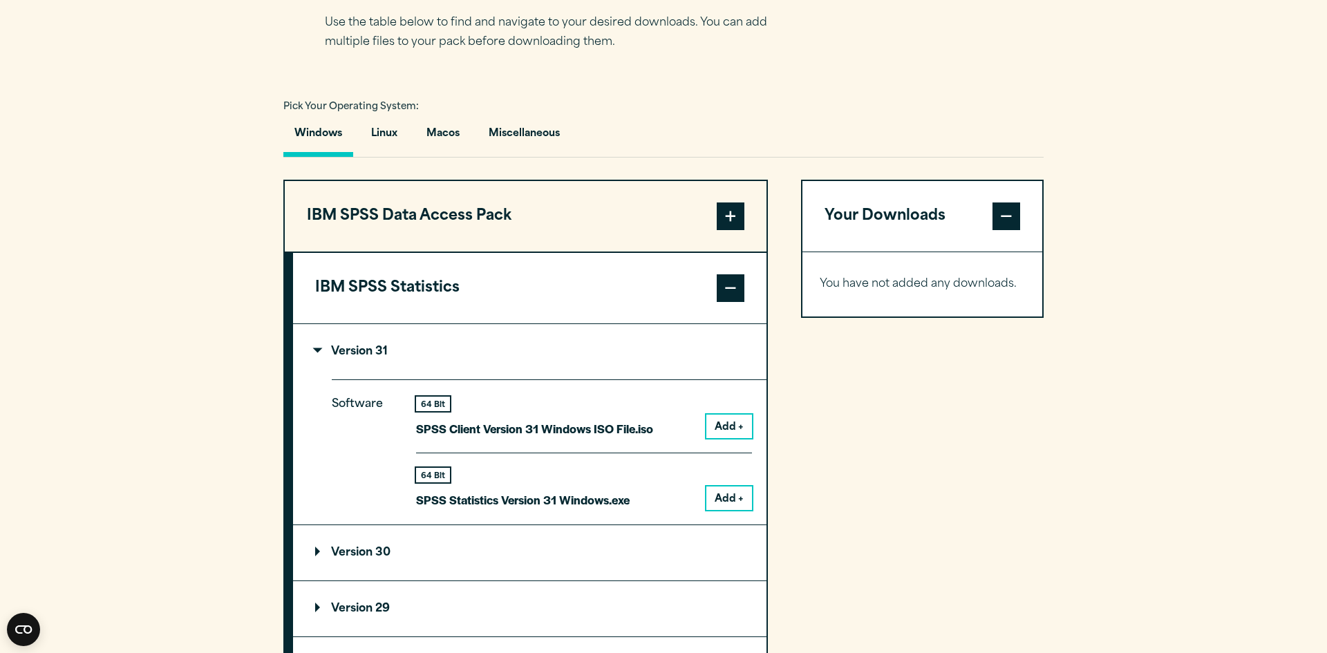
click at [425, 374] on summary "Version 31" at bounding box center [530, 351] width 474 height 55
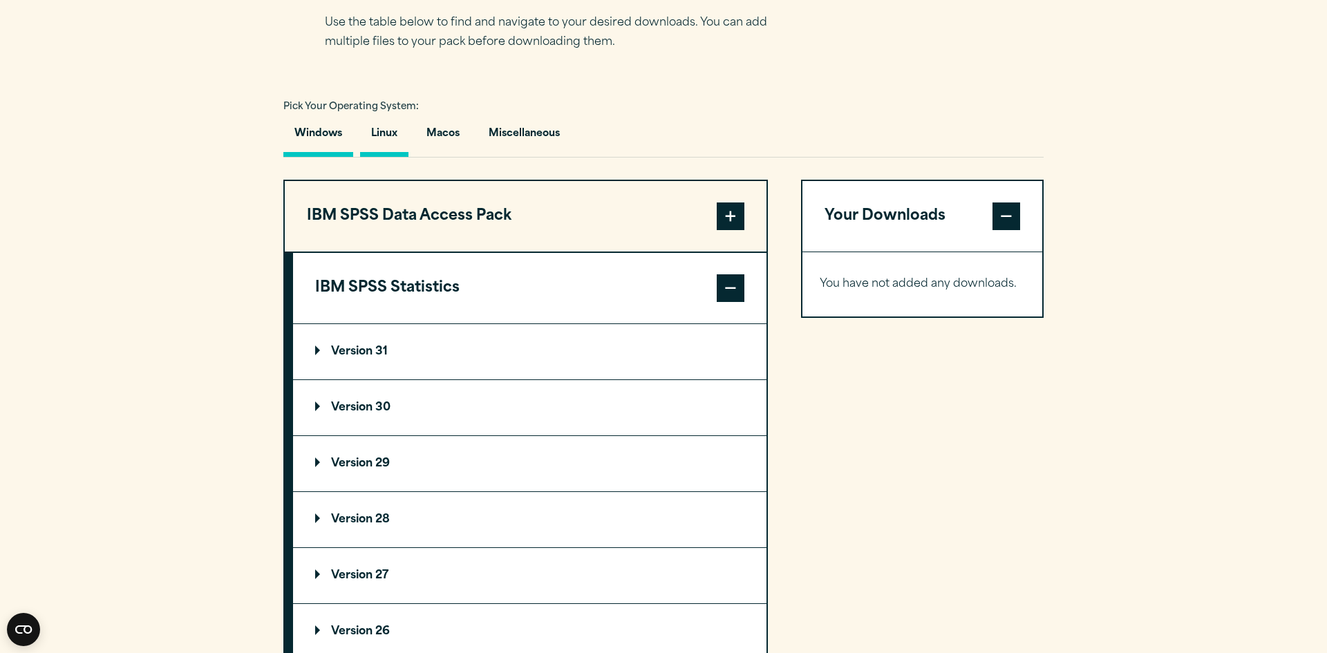
click at [389, 127] on button "Linux" at bounding box center [384, 137] width 48 height 39
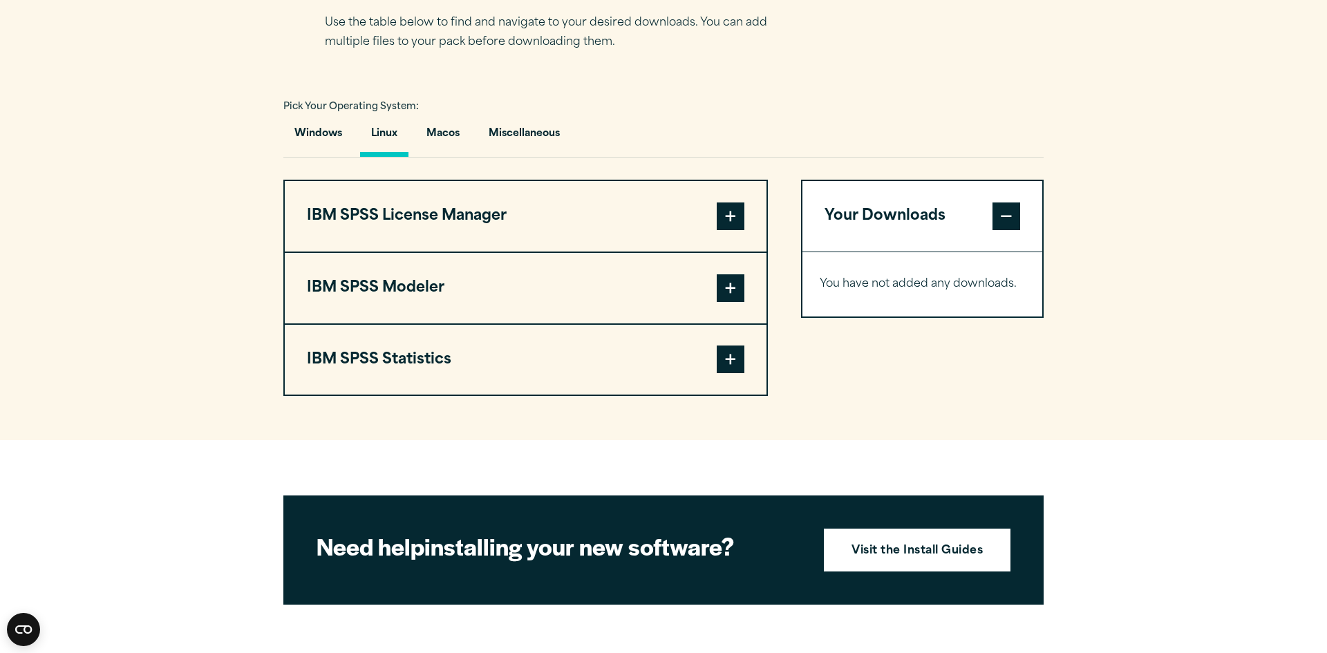
click at [396, 338] on button "IBM SPSS Statistics" at bounding box center [526, 360] width 482 height 71
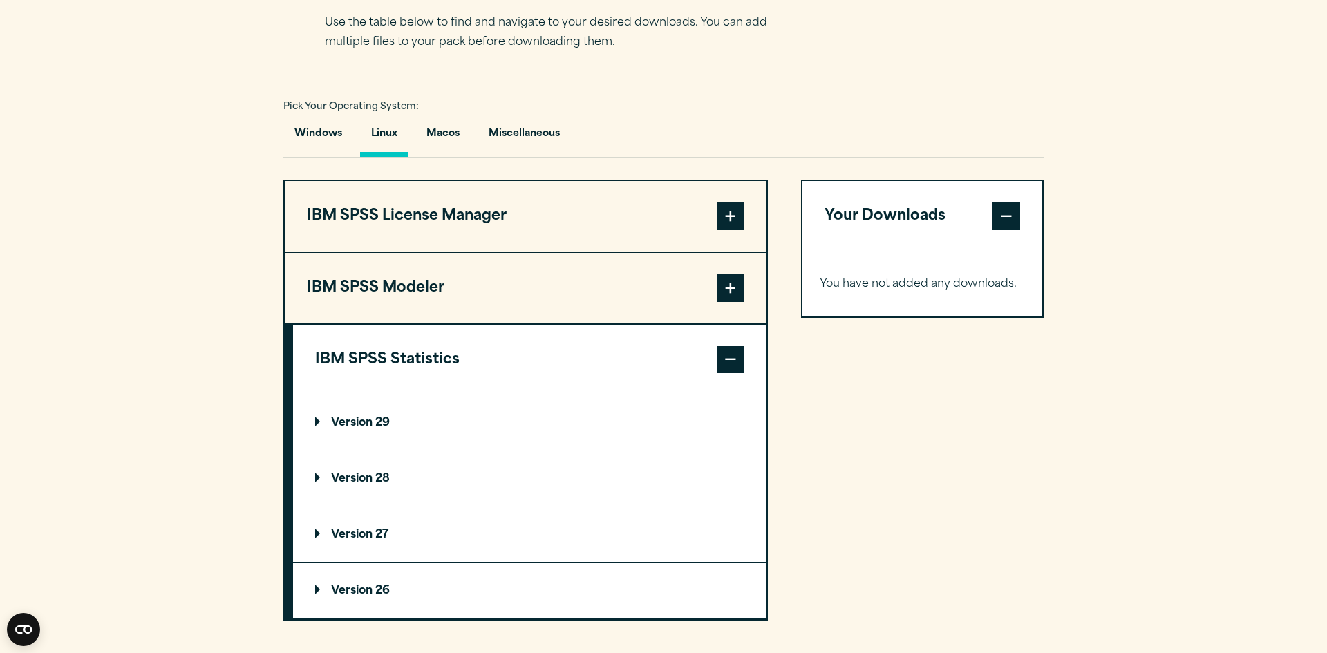
click at [423, 436] on summary "Version 29" at bounding box center [530, 422] width 474 height 55
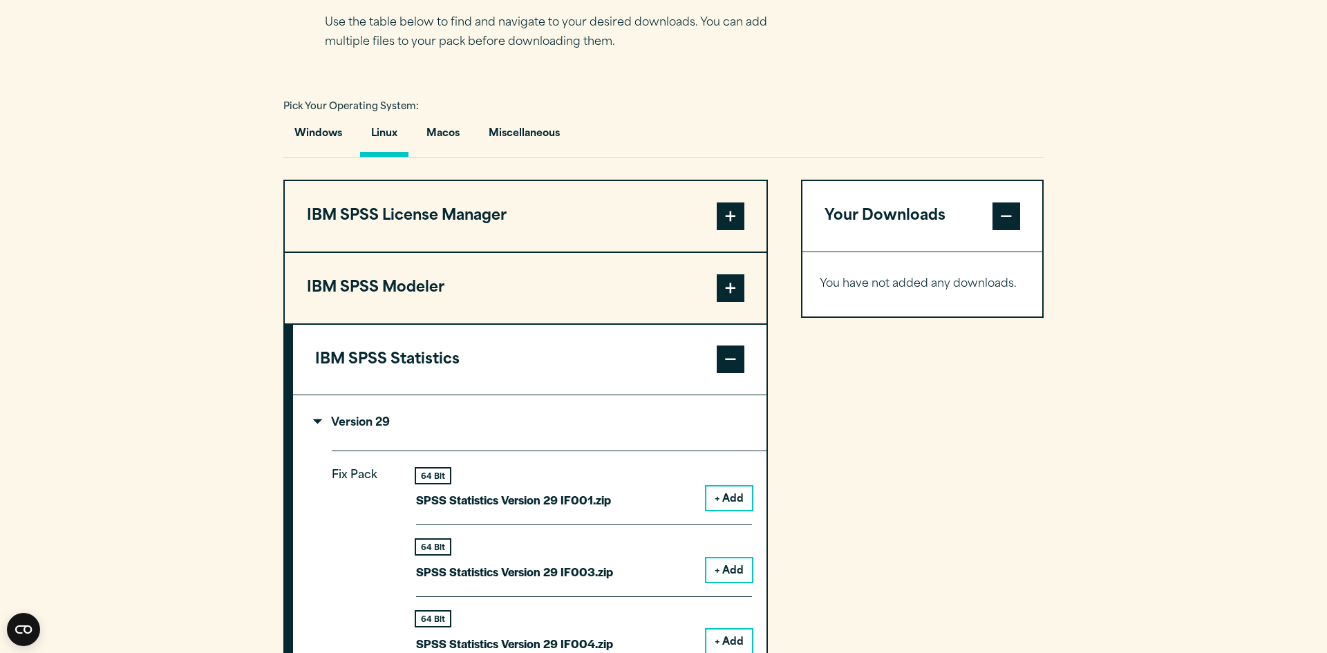
click at [423, 434] on summary "Version 29" at bounding box center [530, 422] width 474 height 55
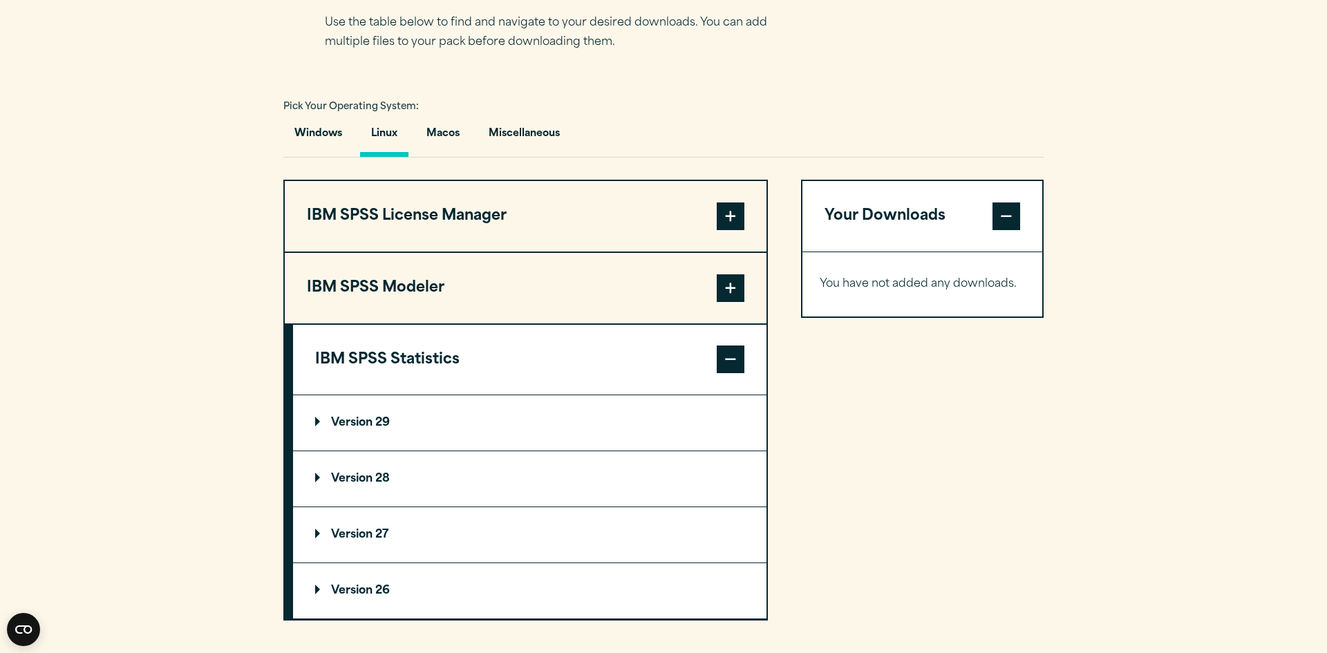
click at [409, 447] on summary "Version 29" at bounding box center [530, 422] width 474 height 55
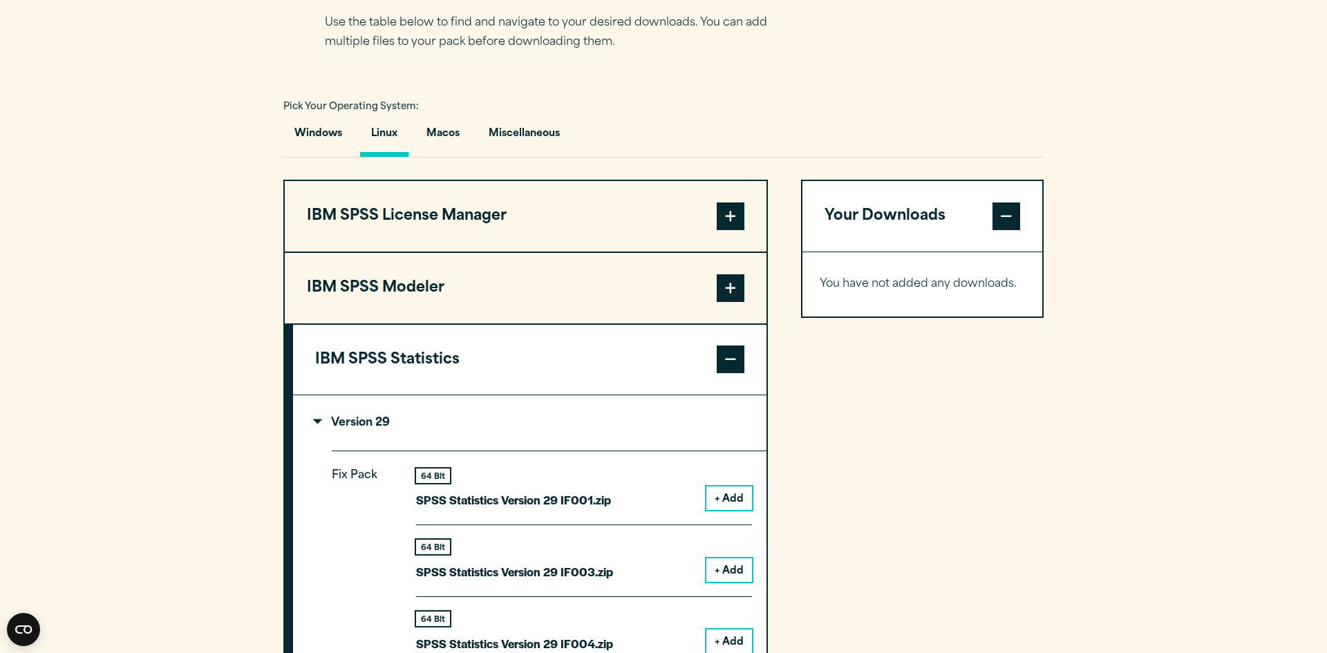
click at [402, 399] on summary "Version 29" at bounding box center [530, 422] width 474 height 55
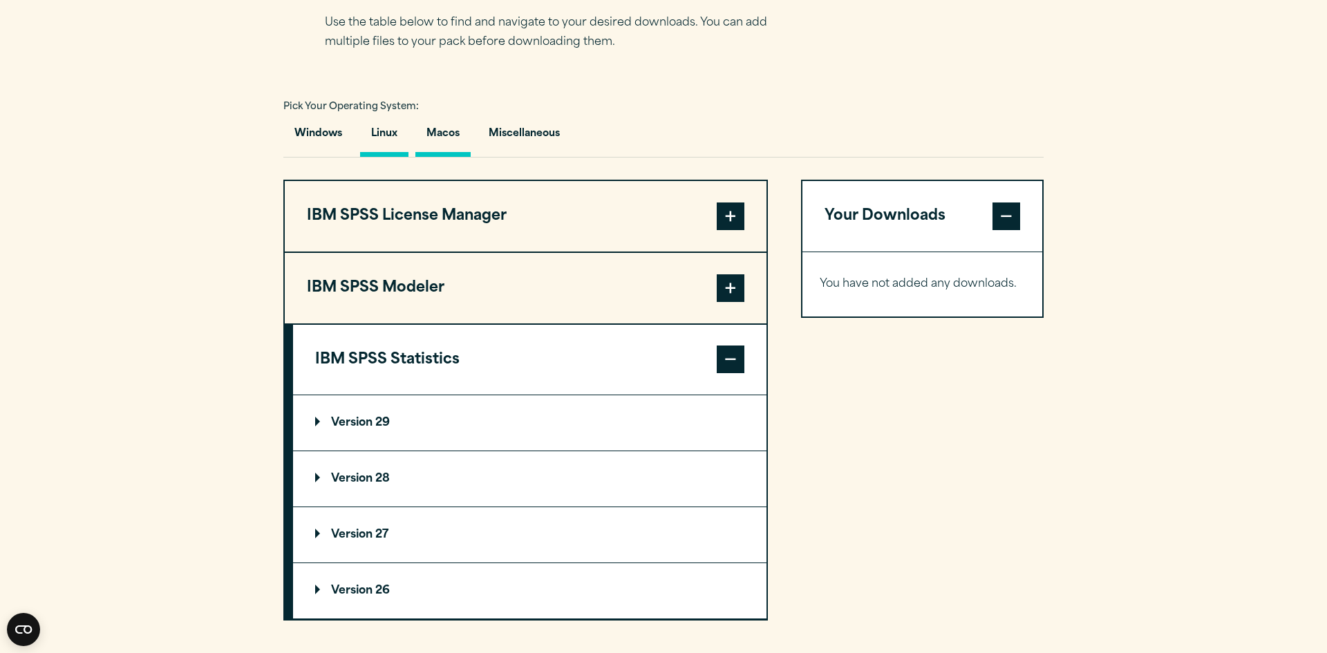
click at [440, 127] on button "Macos" at bounding box center [442, 137] width 55 height 39
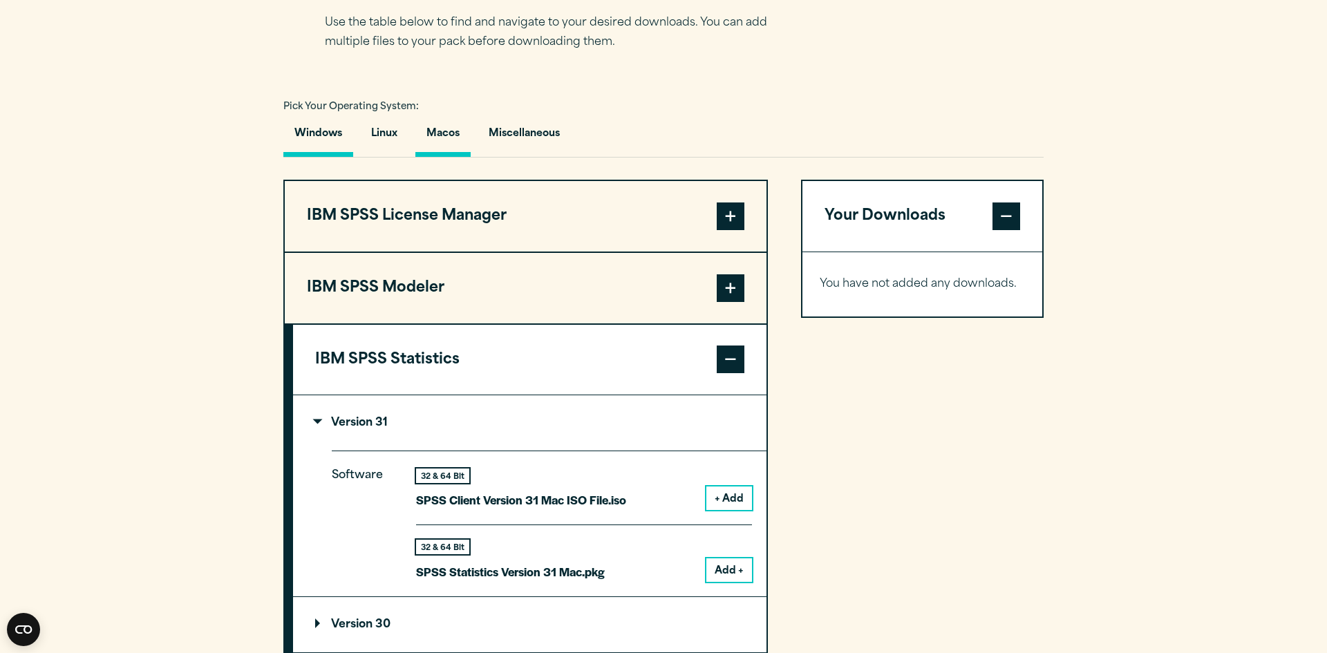
click at [313, 128] on button "Windows" at bounding box center [318, 137] width 70 height 39
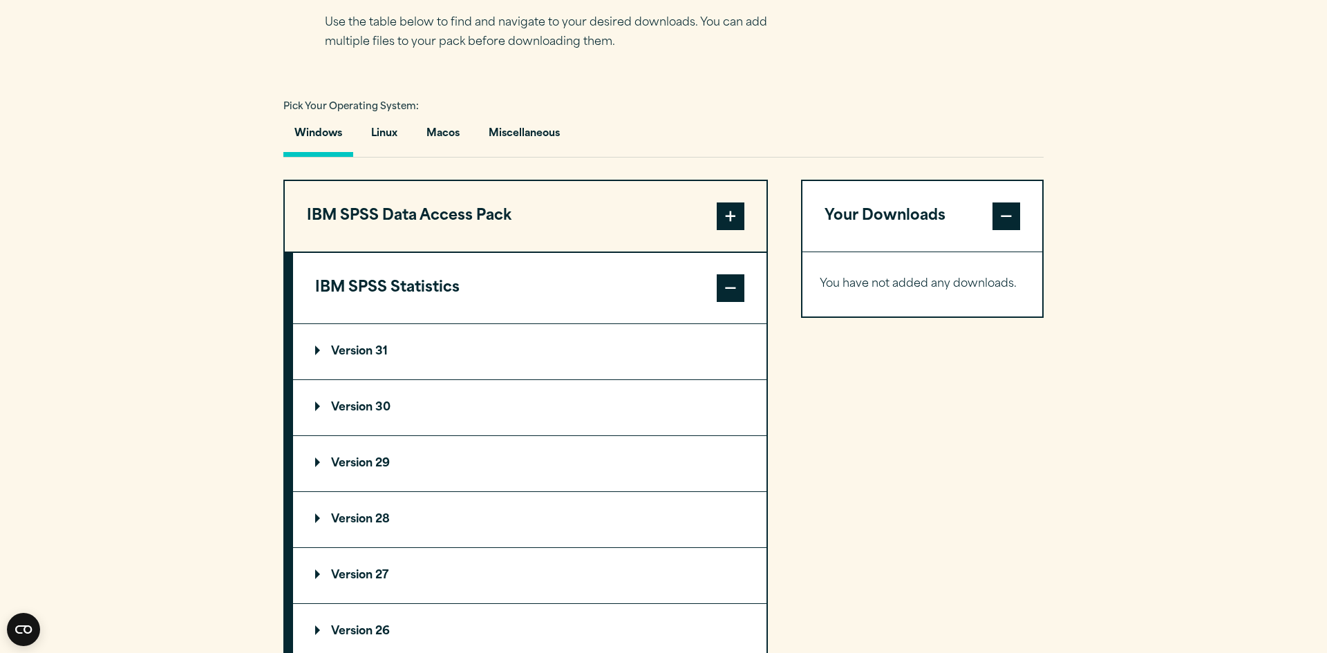
click at [1080, 615] on section "Select your software downloads Use the table below to find and navigate to your…" at bounding box center [663, 422] width 1327 height 998
click at [1136, 584] on section "Select your software downloads Use the table below to find and navigate to your…" at bounding box center [663, 422] width 1327 height 998
